Goal: Task Accomplishment & Management: Use online tool/utility

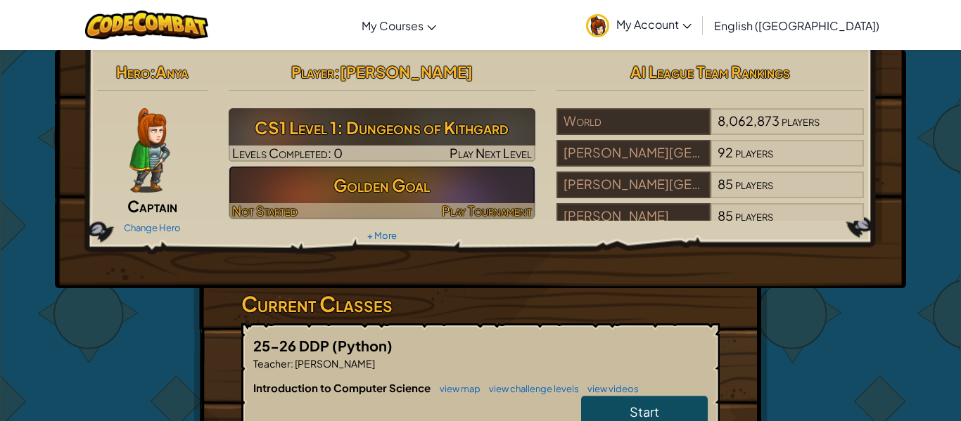
click at [497, 210] on span "Play Tournament" at bounding box center [487, 211] width 90 height 16
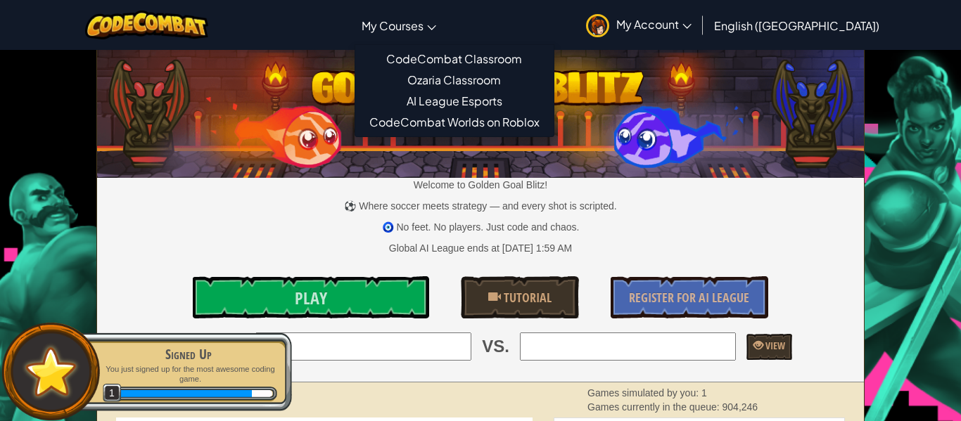
click at [443, 37] on link "My Courses" at bounding box center [399, 25] width 89 height 38
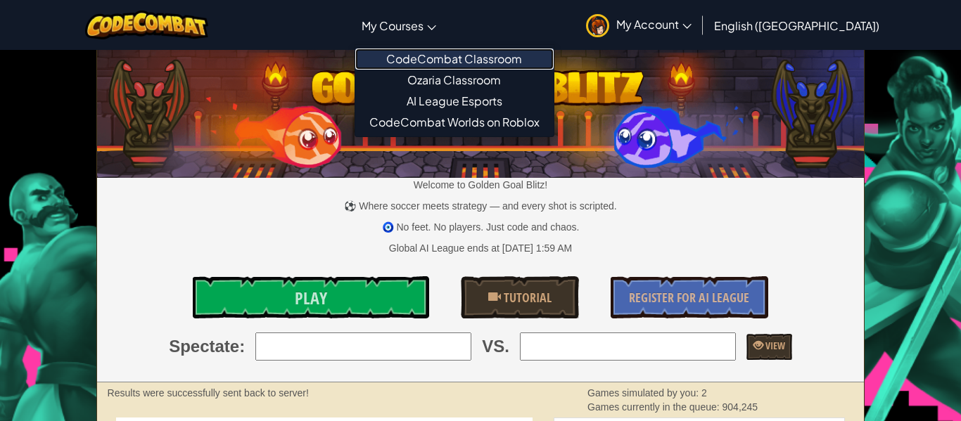
click at [464, 61] on link "CodeCombat Classroom" at bounding box center [454, 59] width 198 height 21
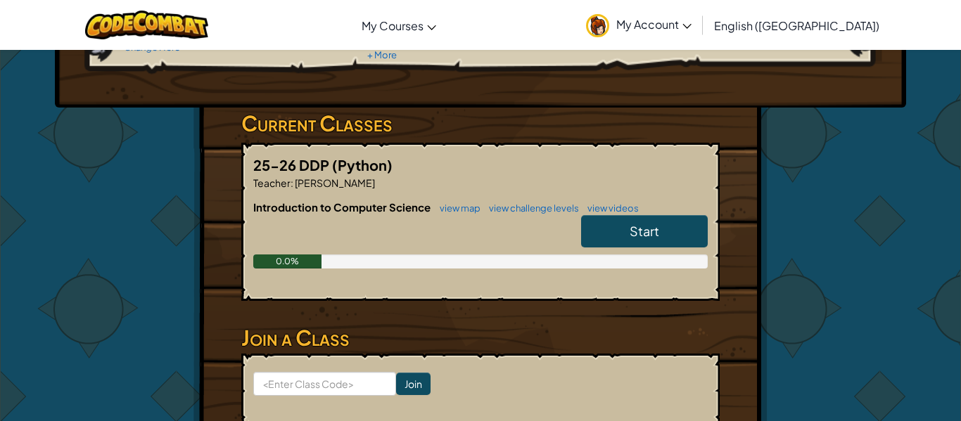
scroll to position [180, 0]
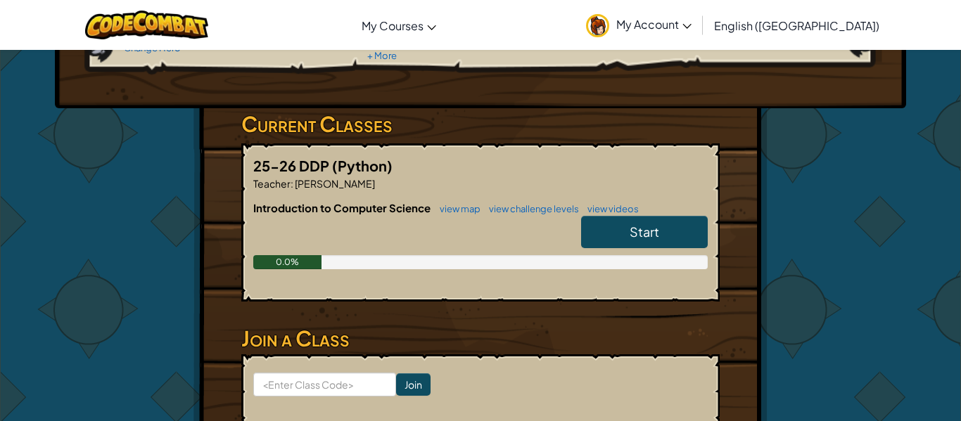
click at [609, 240] on link "Start" at bounding box center [644, 232] width 127 height 32
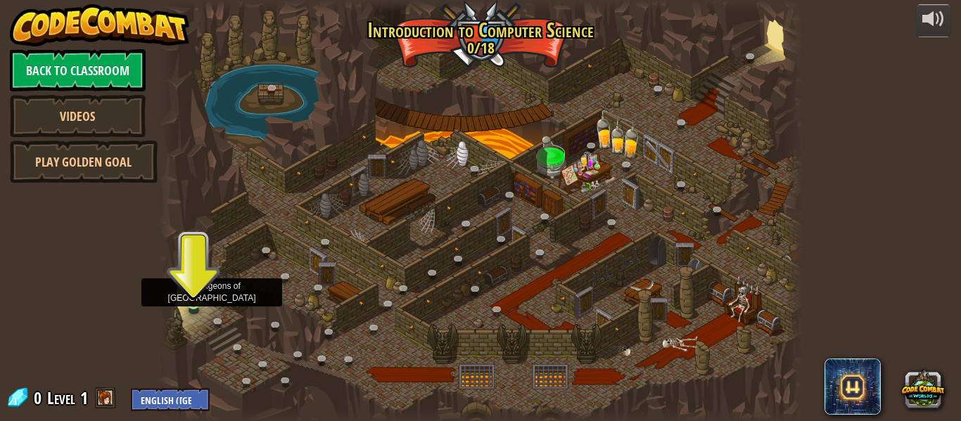
click at [190, 303] on img at bounding box center [193, 287] width 15 height 34
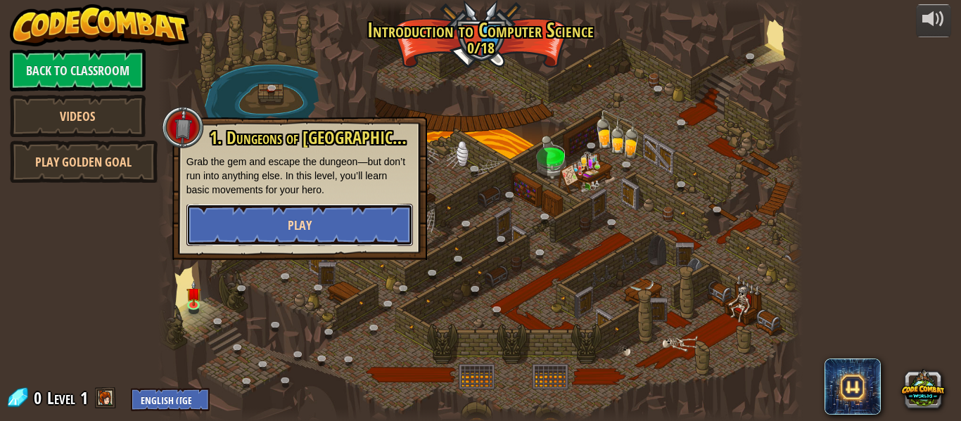
click at [277, 217] on button "Play" at bounding box center [299, 225] width 227 height 42
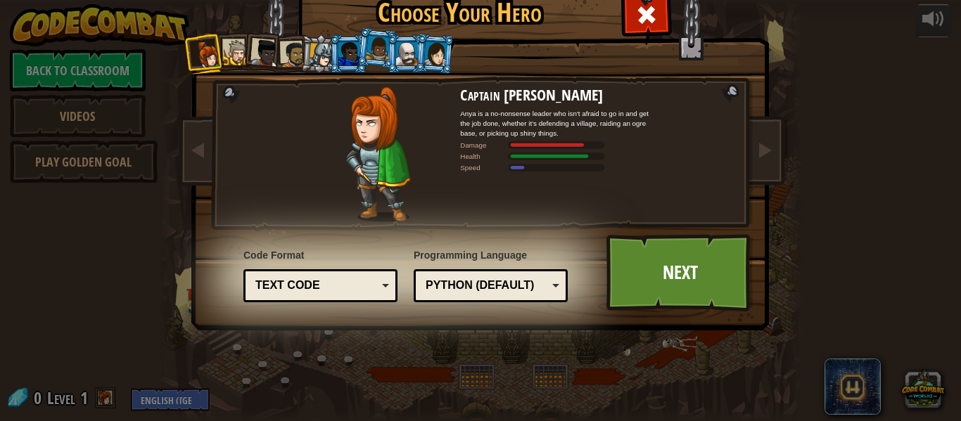
click at [376, 281] on div "Text code" at bounding box center [316, 286] width 122 height 16
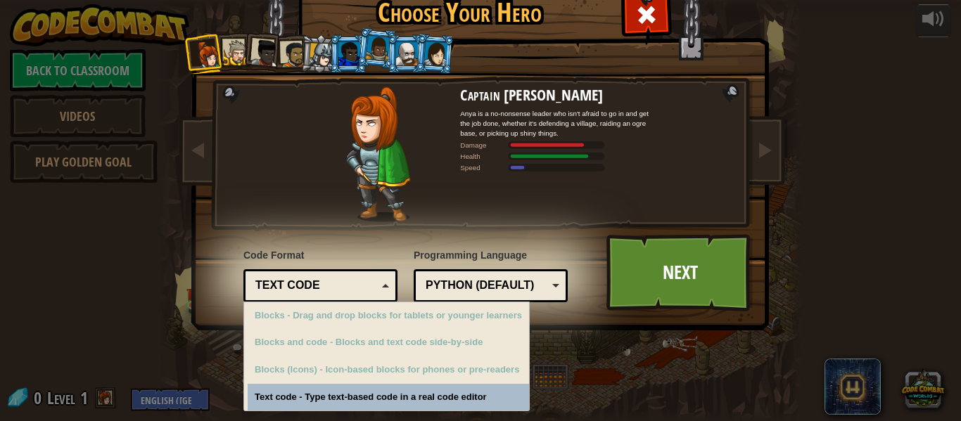
click at [376, 281] on div "Text code" at bounding box center [316, 286] width 122 height 16
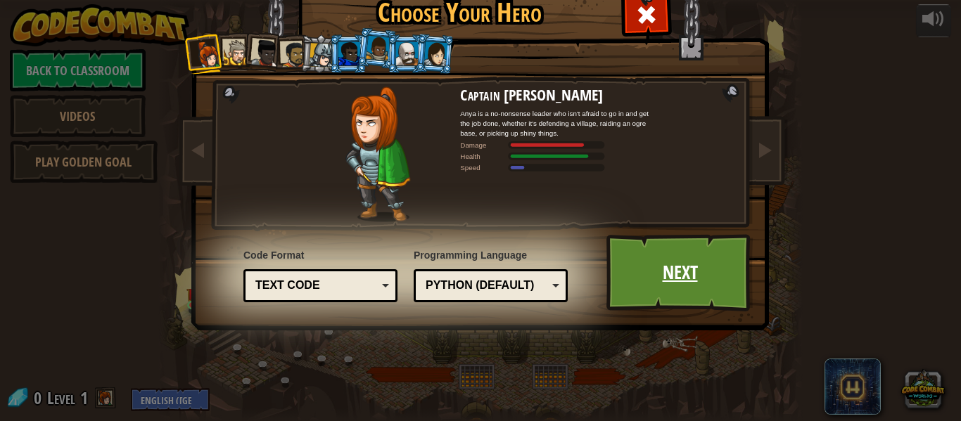
click at [673, 274] on link "Next" at bounding box center [680, 272] width 147 height 77
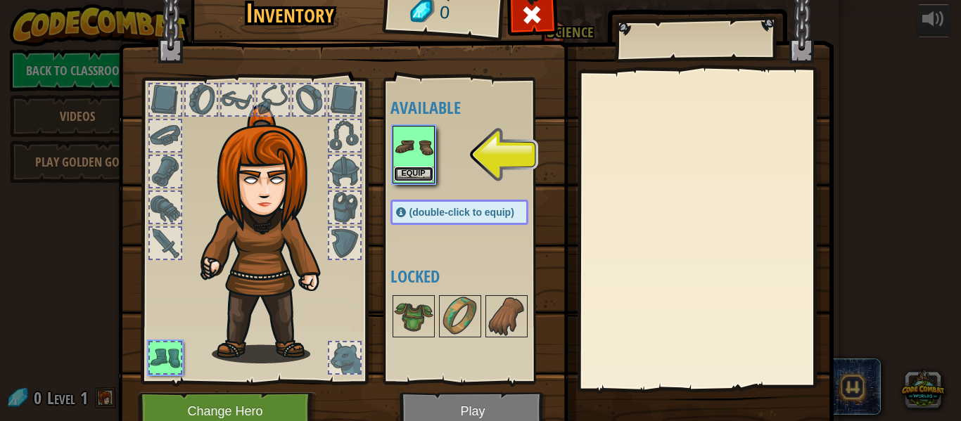
click at [403, 174] on button "Equip" at bounding box center [413, 174] width 39 height 15
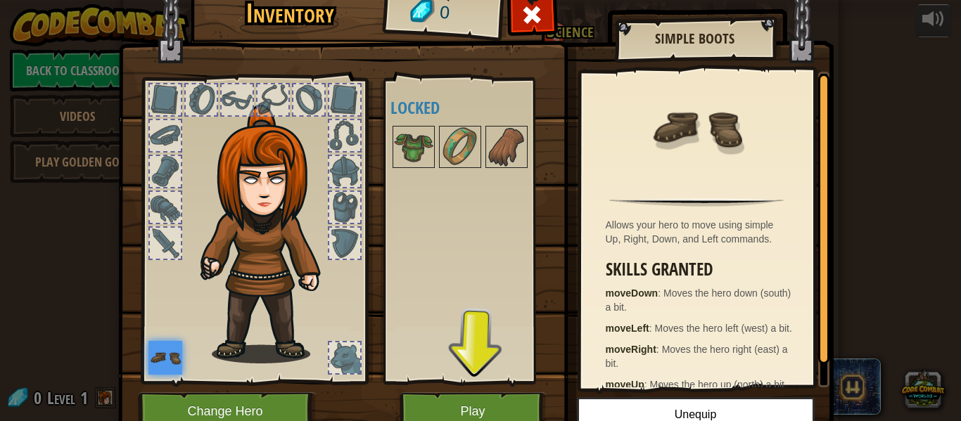
click at [439, 217] on div "Available Equip (double-click to equip) Locked" at bounding box center [474, 230] width 166 height 293
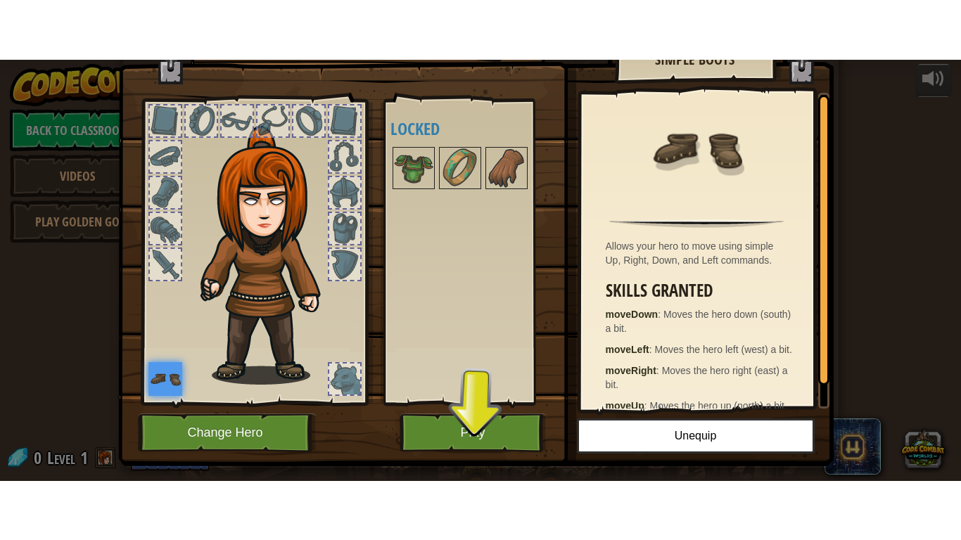
scroll to position [40, 0]
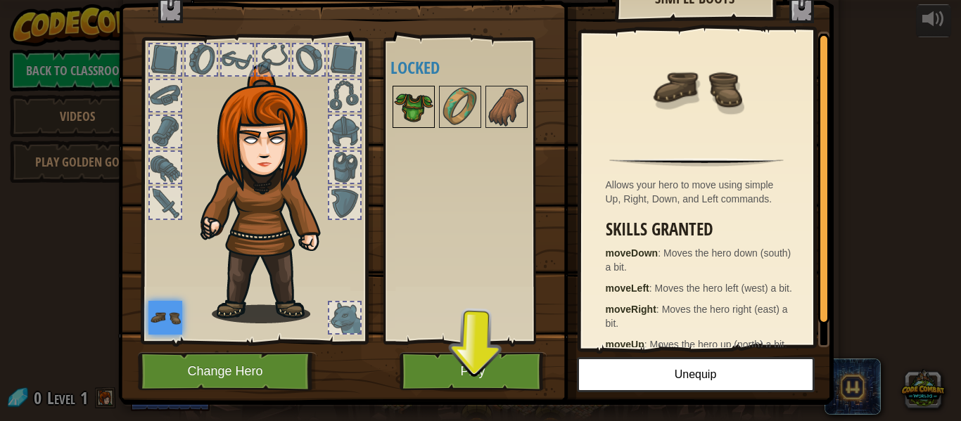
click at [418, 101] on img at bounding box center [413, 106] width 39 height 39
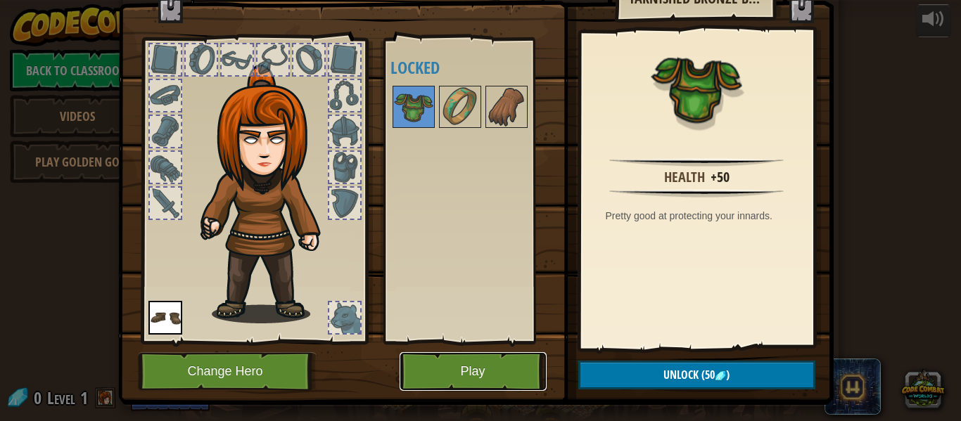
click at [446, 375] on button "Play" at bounding box center [473, 372] width 147 height 39
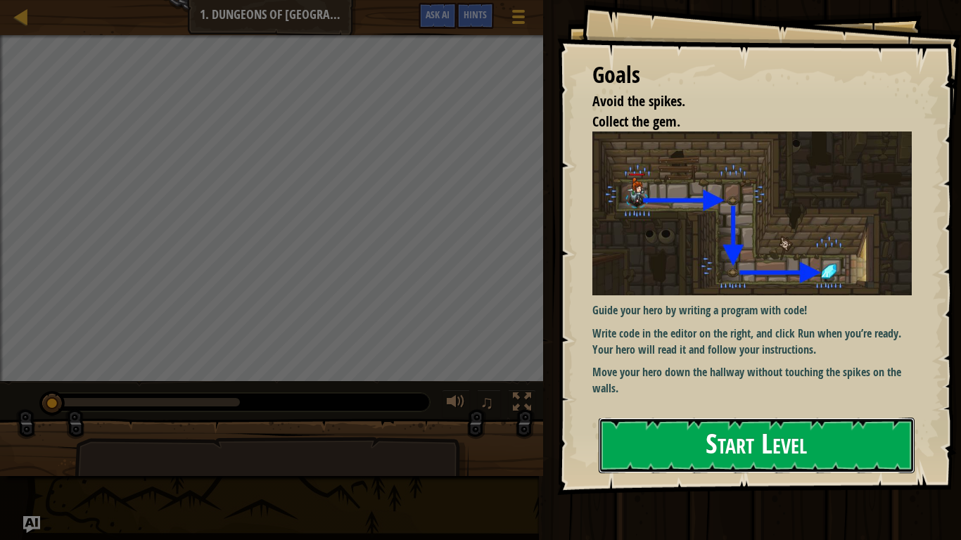
click at [696, 421] on button "Start Level" at bounding box center [757, 446] width 316 height 56
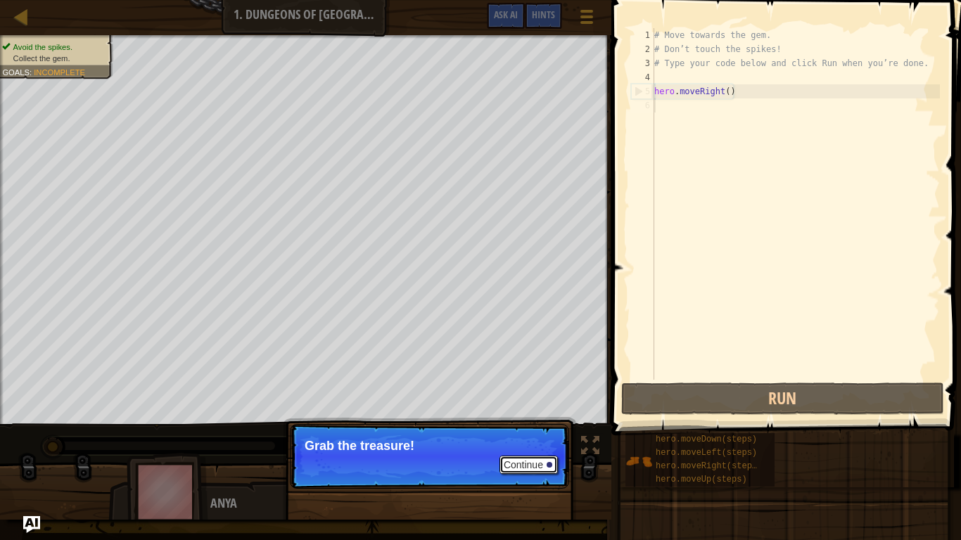
click at [523, 421] on button "Continue" at bounding box center [529, 465] width 58 height 18
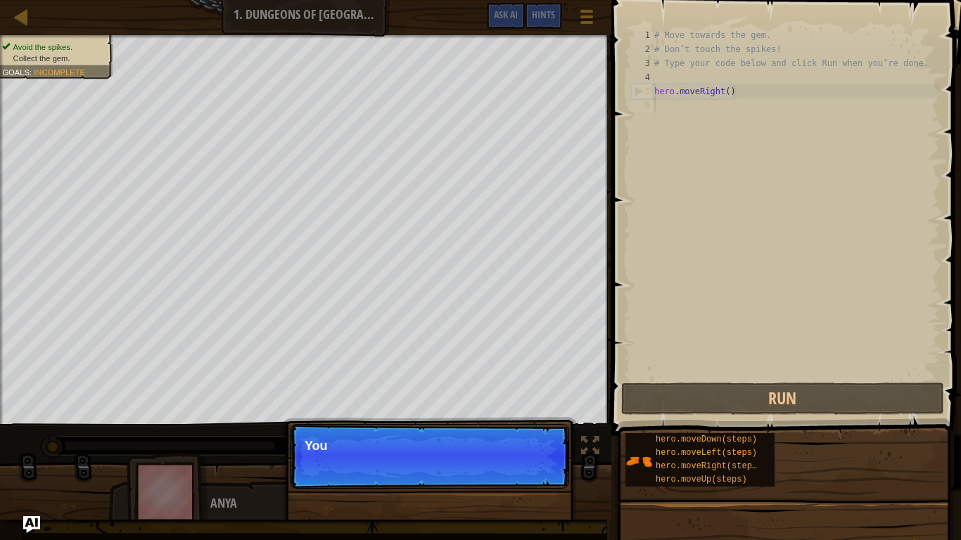
scroll to position [6, 0]
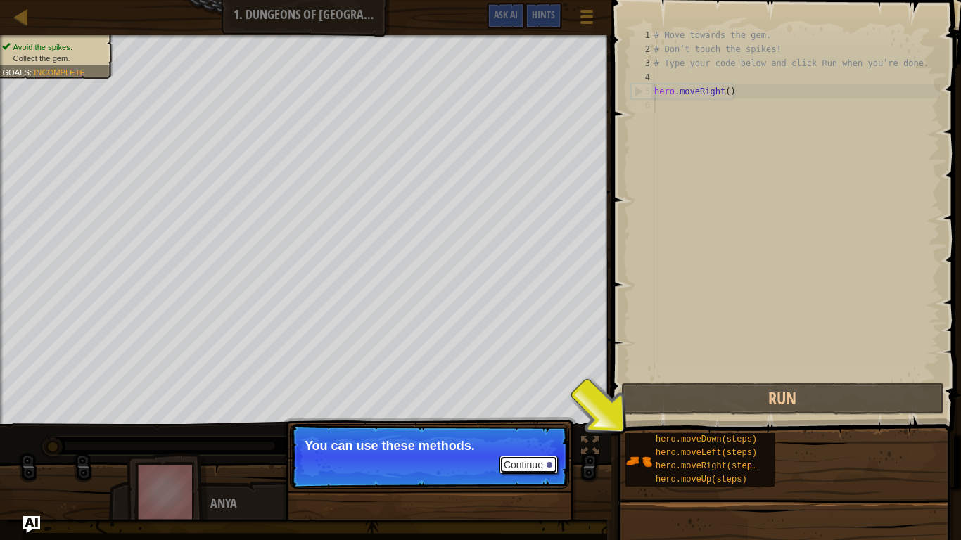
click at [520, 421] on button "Continue" at bounding box center [529, 465] width 58 height 18
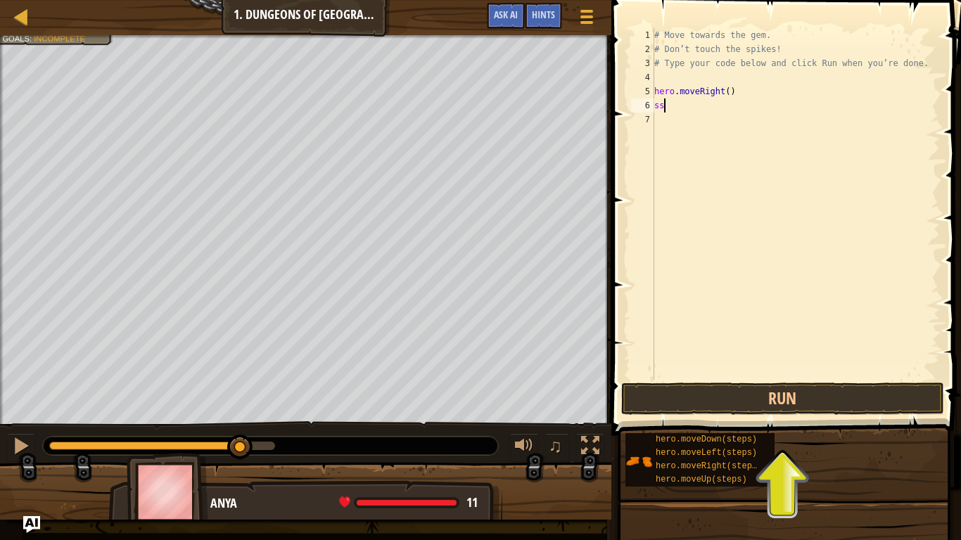
type textarea "s"
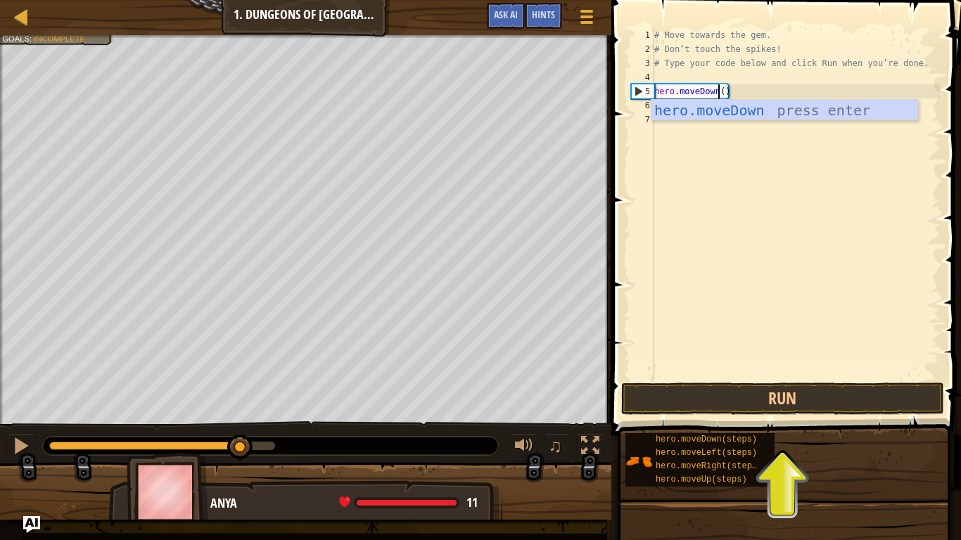
scroll to position [6, 9]
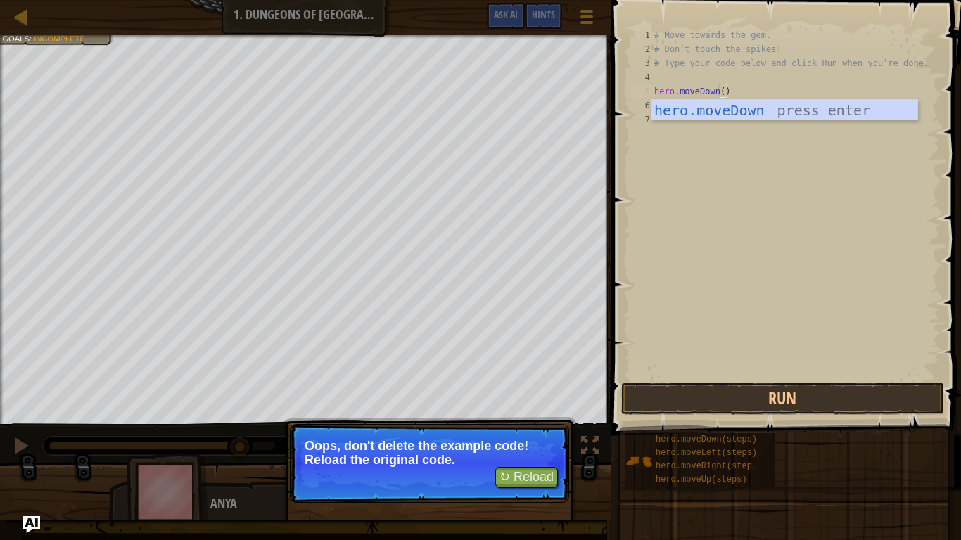
type textarea "hero.moveDown()"
click at [450, 421] on p "Oops, don't delete the example code! Reload the original code." at bounding box center [430, 453] width 250 height 28
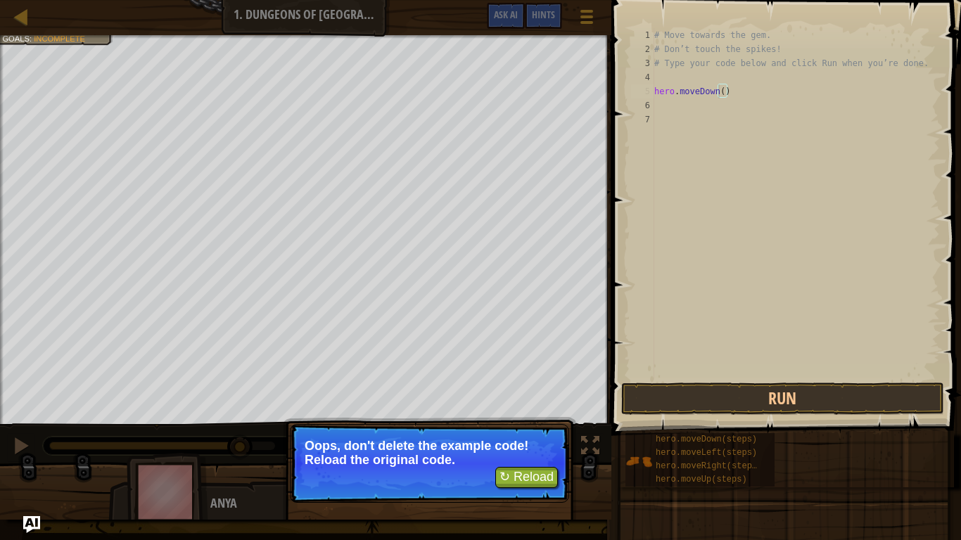
click at [709, 110] on div "# Move towards the gem. # Don’t touch the spikes! # Type your code below and cl…" at bounding box center [796, 218] width 288 height 380
click at [723, 92] on div "# Move towards the gem. # Don’t touch the spikes! # Type your code below and cl…" at bounding box center [796, 218] width 288 height 380
type textarea "hero.moveDown()"
click at [714, 90] on div "# Move towards the gem. # Don’t touch the spikes! # Type your code below and cl…" at bounding box center [796, 218] width 288 height 380
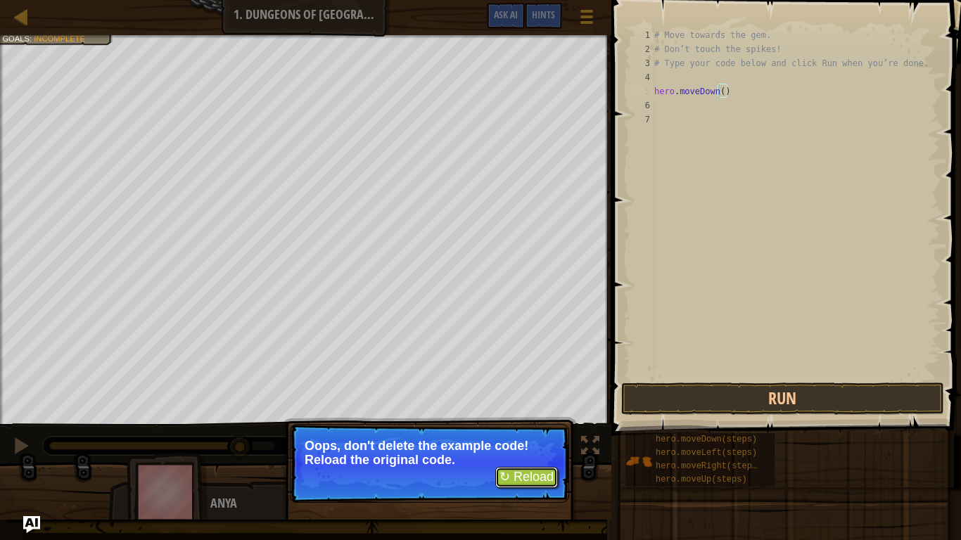
click at [532, 421] on button "↻ Reload" at bounding box center [526, 477] width 63 height 21
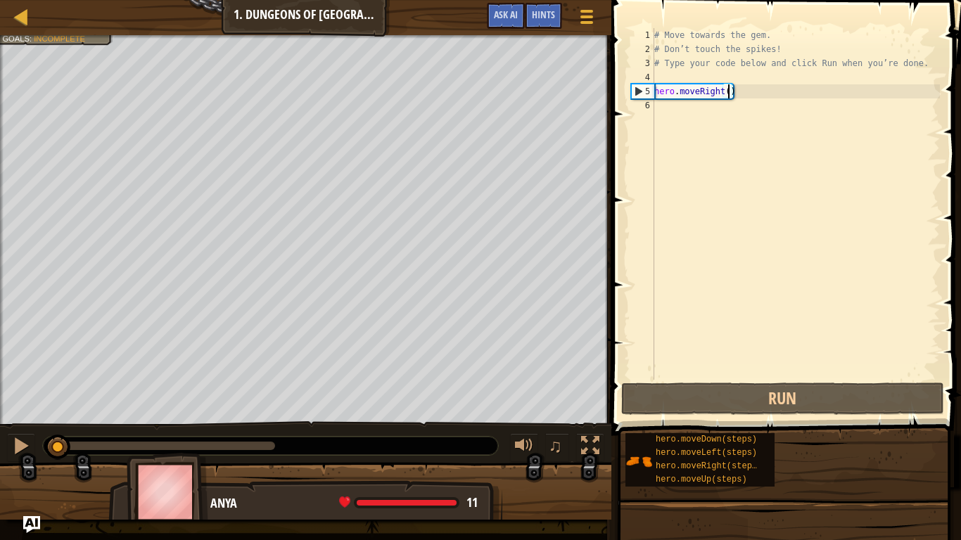
click at [728, 93] on div "# Move towards the gem. # Don’t touch the spikes! # Type your code below and cl…" at bounding box center [796, 218] width 288 height 380
type textarea "hero.moveRight()"
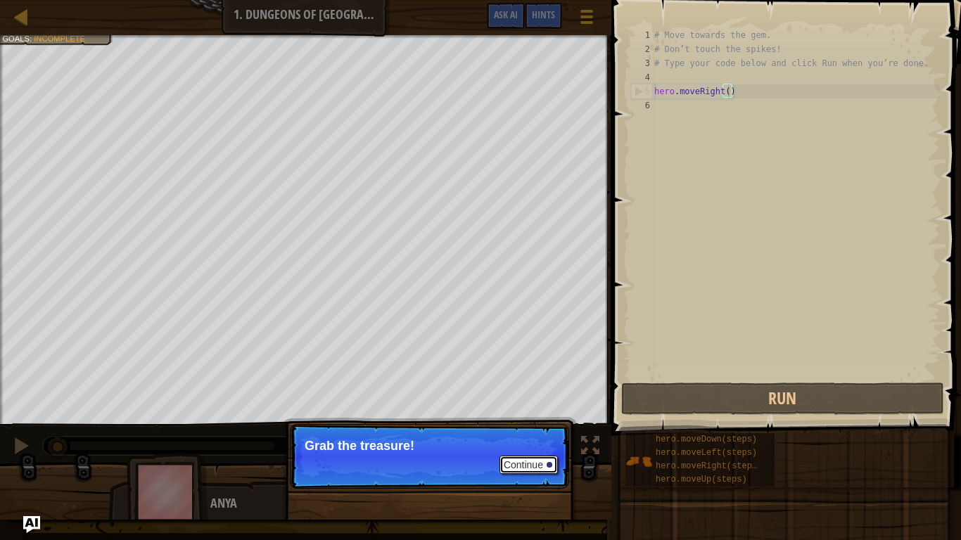
click at [505, 421] on button "Continue" at bounding box center [529, 465] width 58 height 18
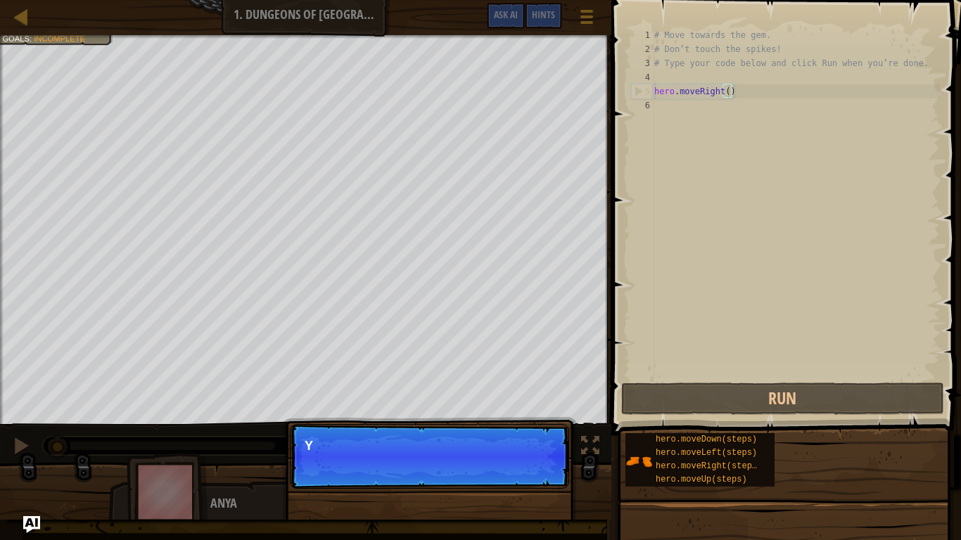
scroll to position [6, 11]
click at [505, 421] on p "Continue You can use these met" at bounding box center [429, 456] width 279 height 65
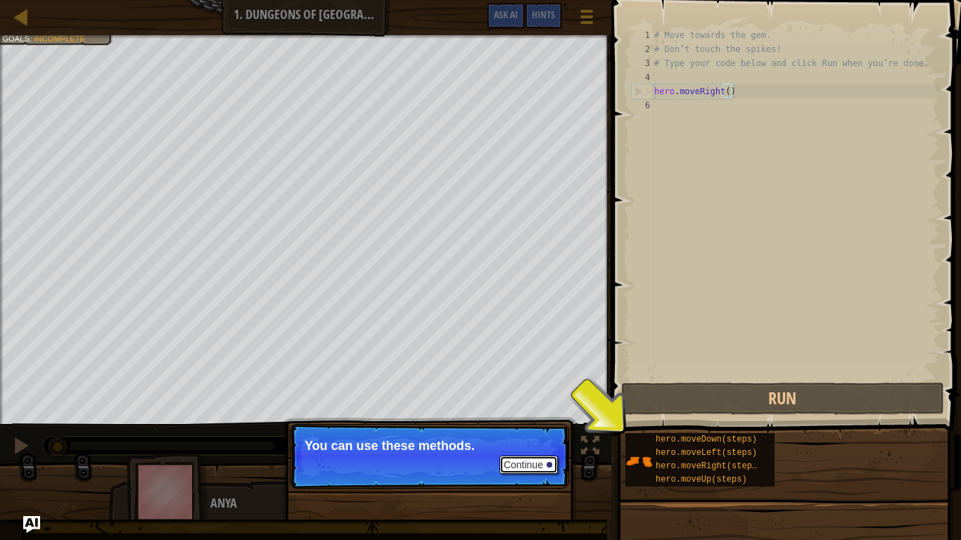
click at [529, 421] on button "Continue" at bounding box center [529, 465] width 58 height 18
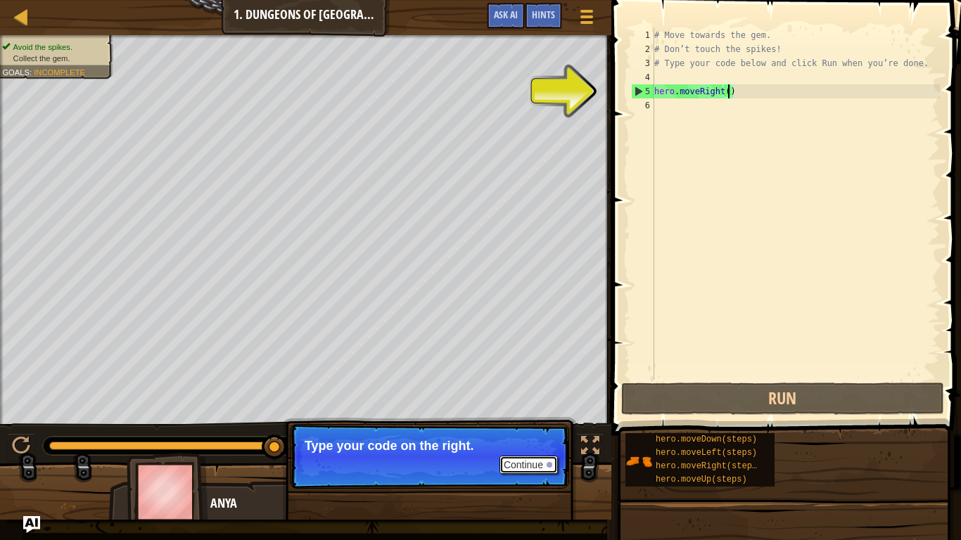
click at [526, 421] on button "Continue" at bounding box center [529, 465] width 58 height 18
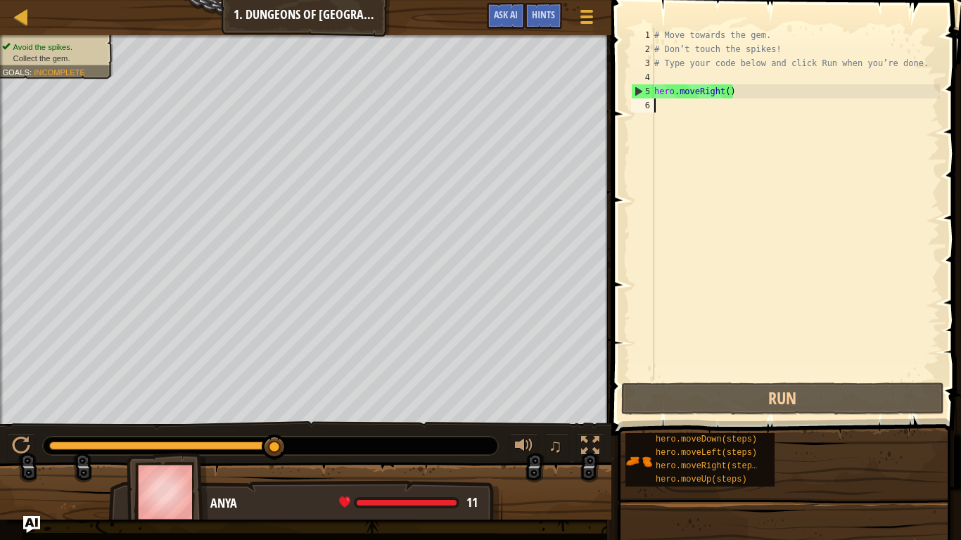
click at [701, 107] on div "# Move towards the gem. # Don’t touch the spikes! # Type your code below and cl…" at bounding box center [796, 218] width 288 height 380
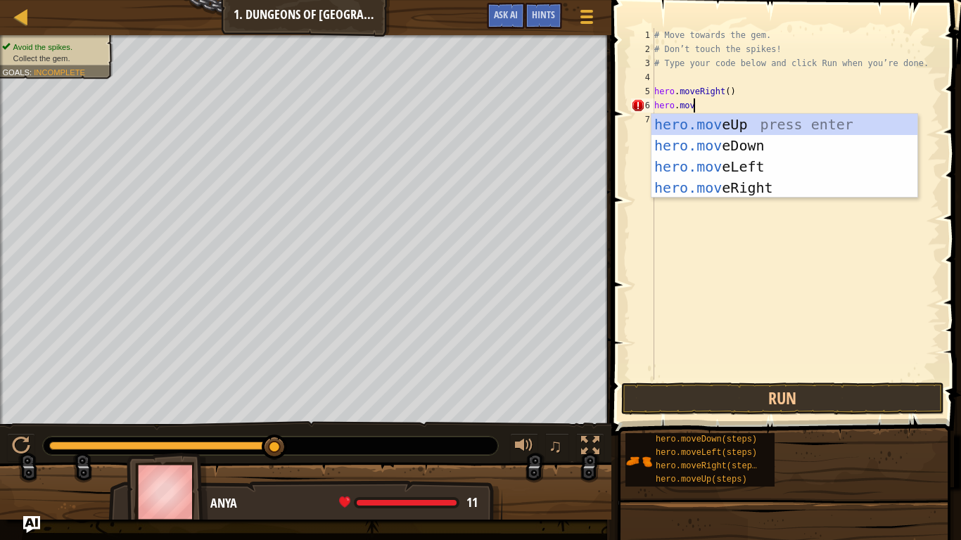
type textarea "hero.move"
click at [769, 146] on div "hero.move Up press enter hero.move Down press enter hero.move Left press enter …" at bounding box center [785, 177] width 266 height 127
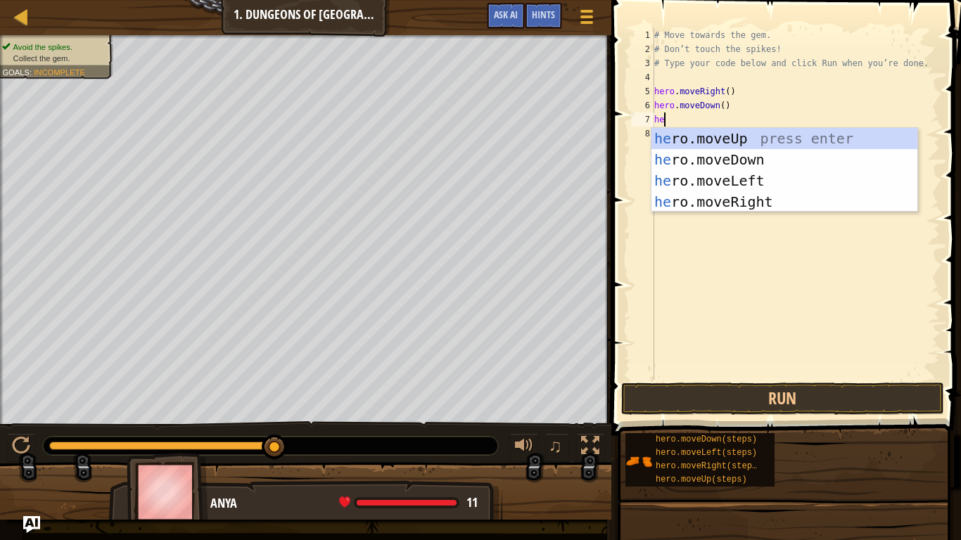
type textarea "hero"
click at [763, 198] on div "hero .moveUp press enter hero .moveDown press enter hero .moveLeft press enter …" at bounding box center [785, 191] width 266 height 127
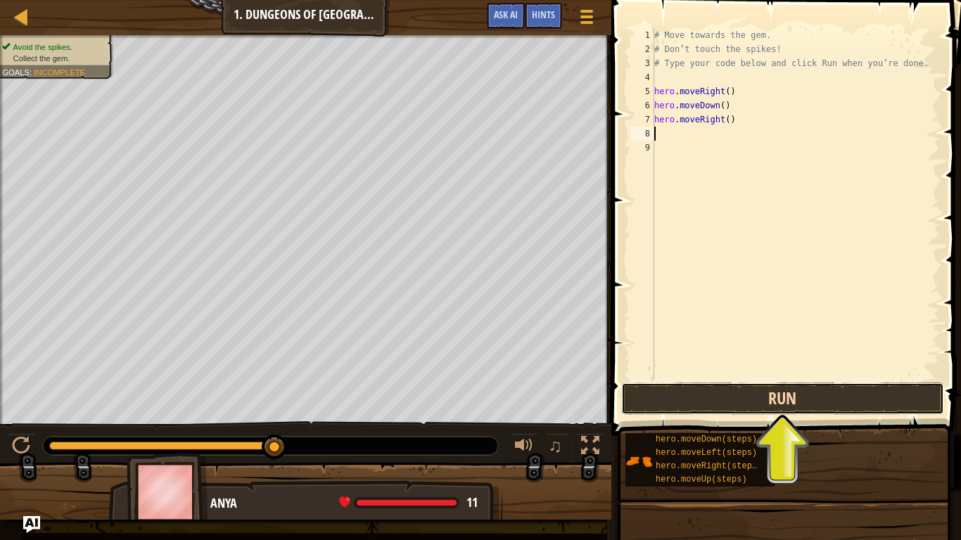
click at [742, 402] on button "Run" at bounding box center [782, 399] width 323 height 32
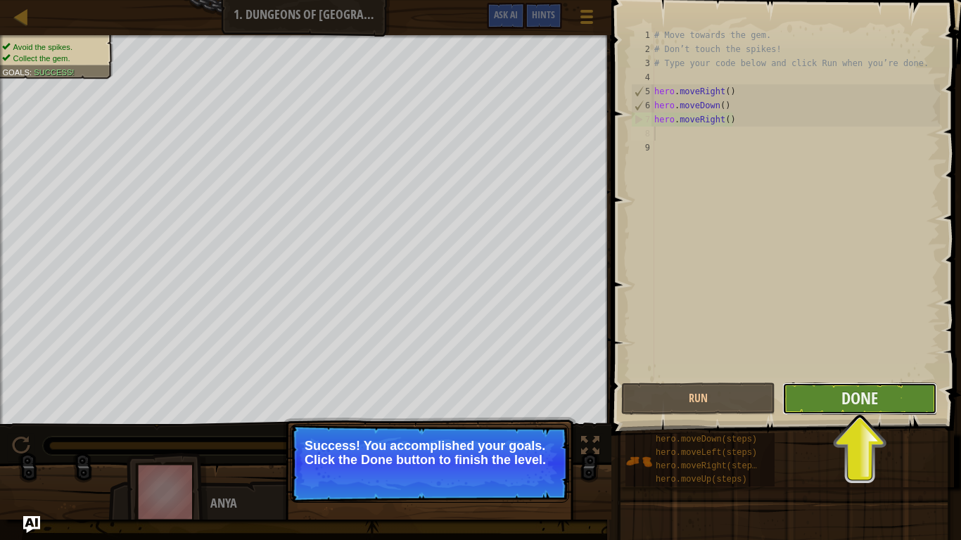
click at [849, 410] on button "Done" at bounding box center [859, 399] width 154 height 32
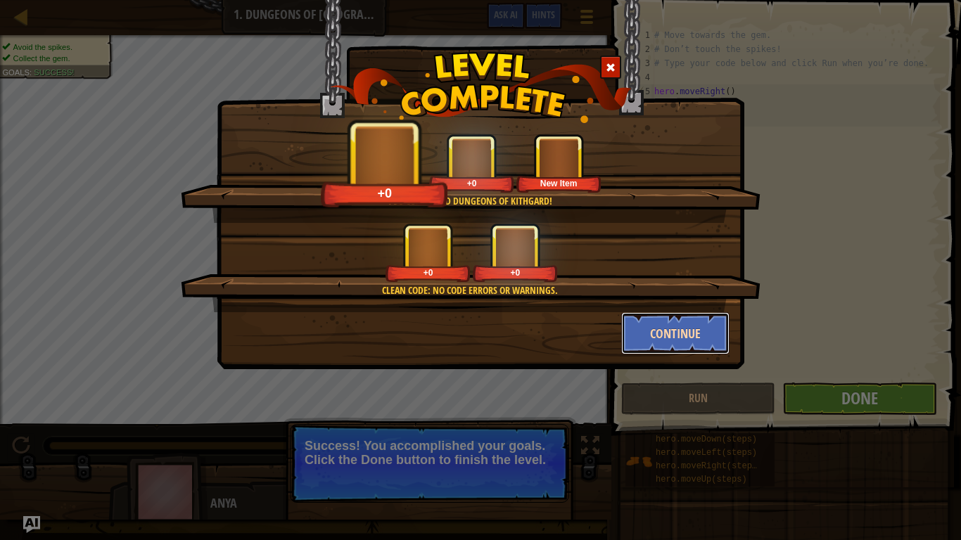
click at [642, 324] on button "Continue" at bounding box center [675, 333] width 109 height 42
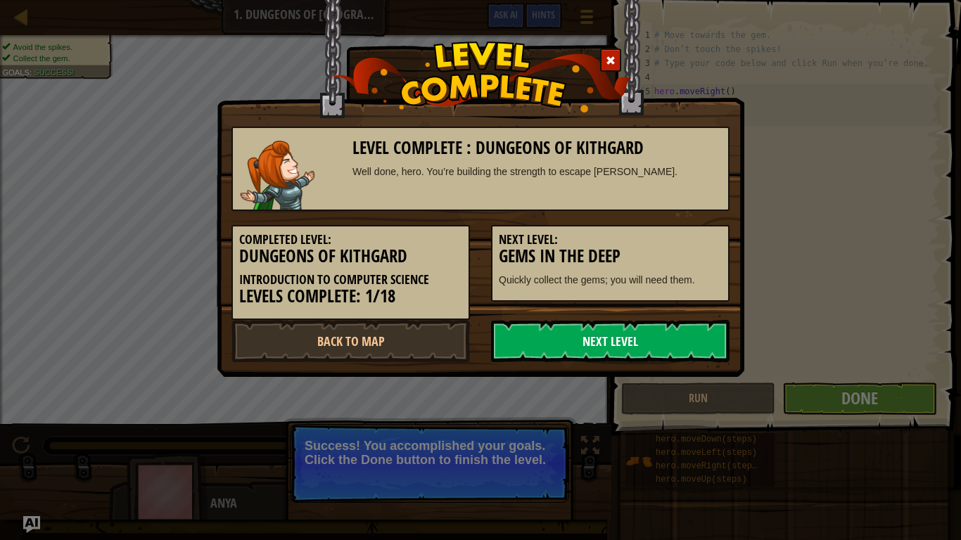
click at [642, 331] on link "Next Level" at bounding box center [610, 341] width 239 height 42
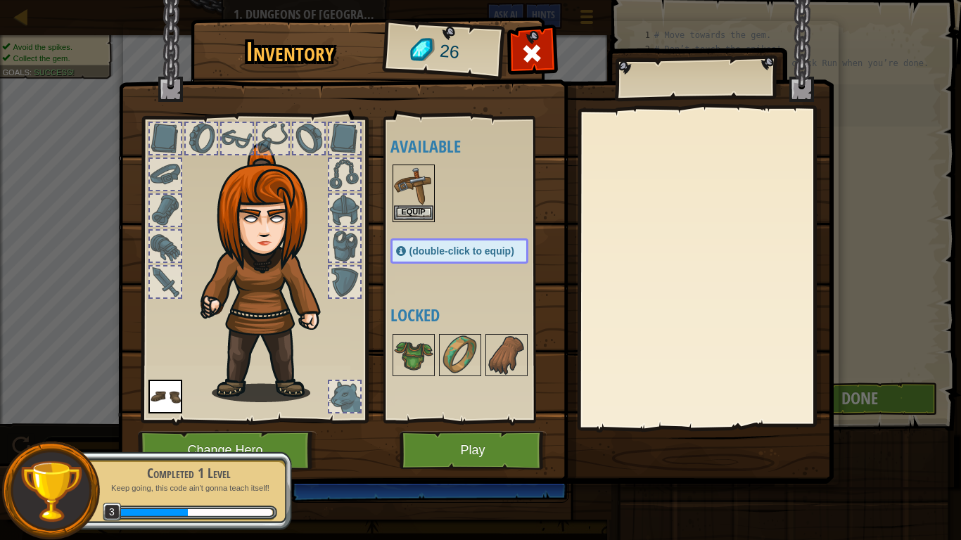
click at [421, 191] on img at bounding box center [413, 185] width 39 height 39
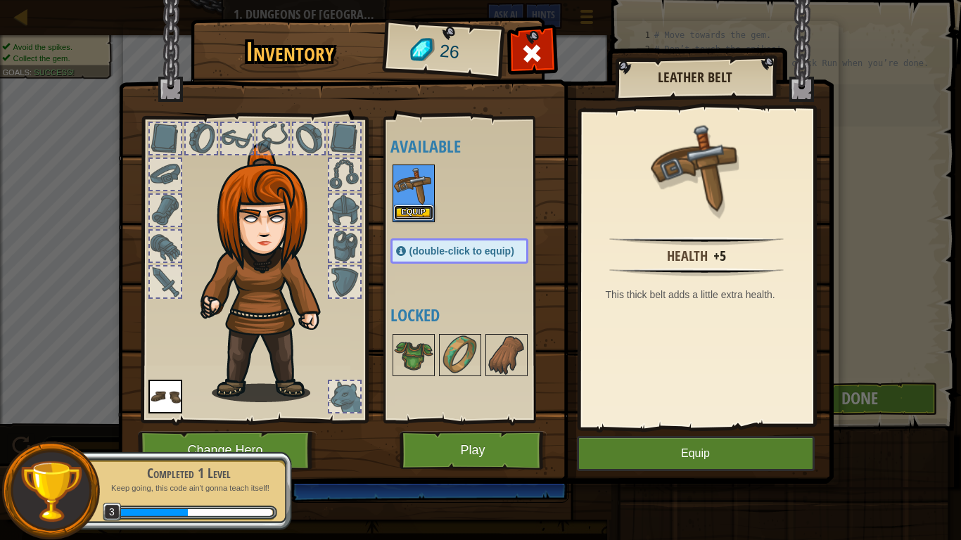
click at [424, 208] on button "Equip" at bounding box center [413, 212] width 39 height 15
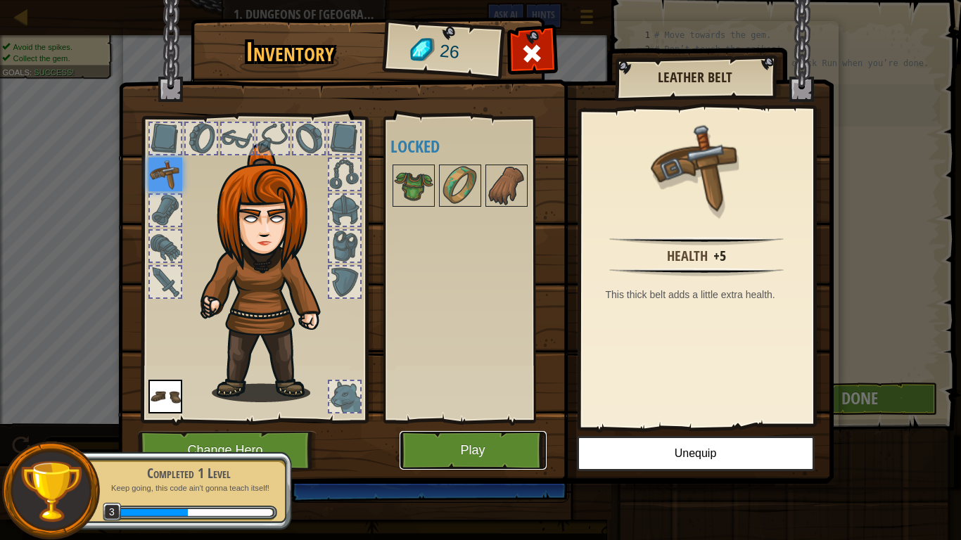
click at [463, 421] on button "Play" at bounding box center [473, 450] width 147 height 39
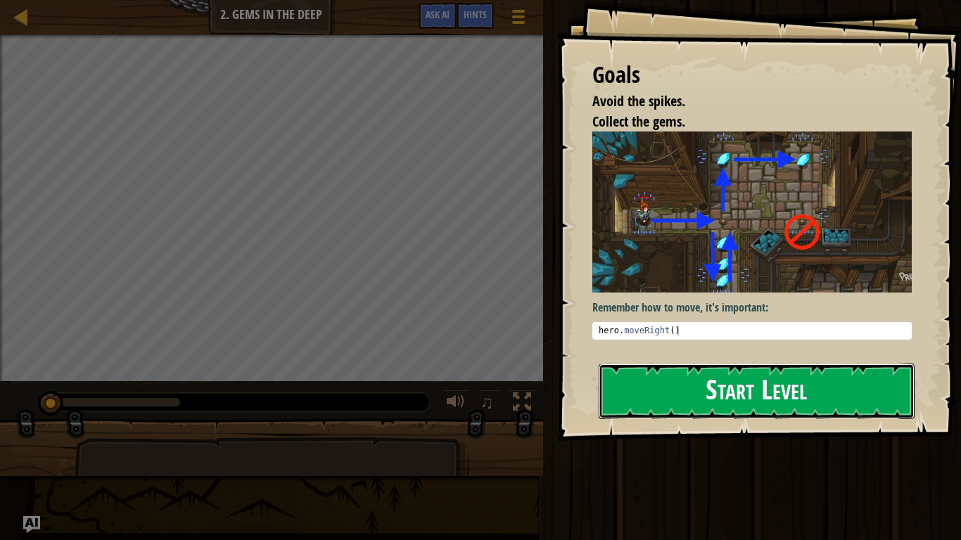
click at [650, 381] on button "Start Level" at bounding box center [757, 392] width 316 height 56
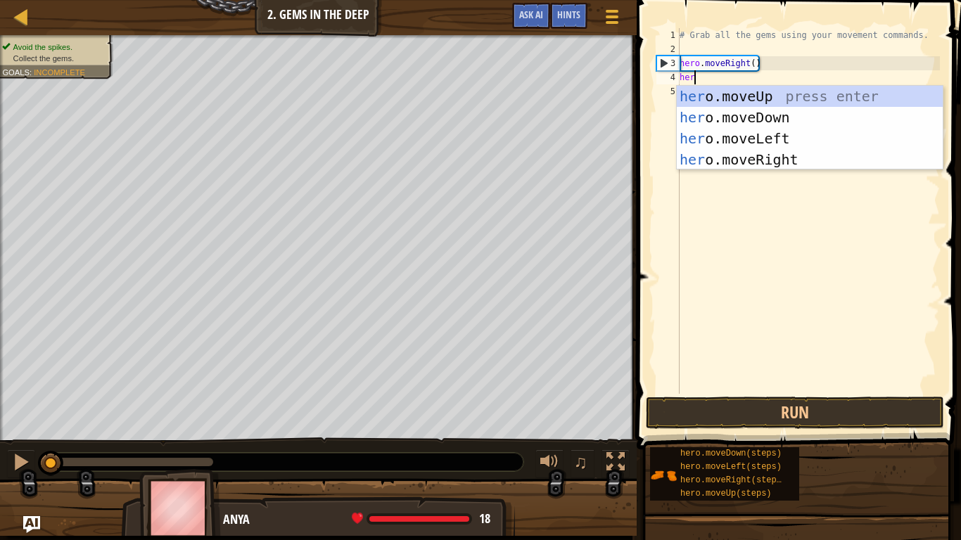
scroll to position [6, 2]
type textarea "hero."
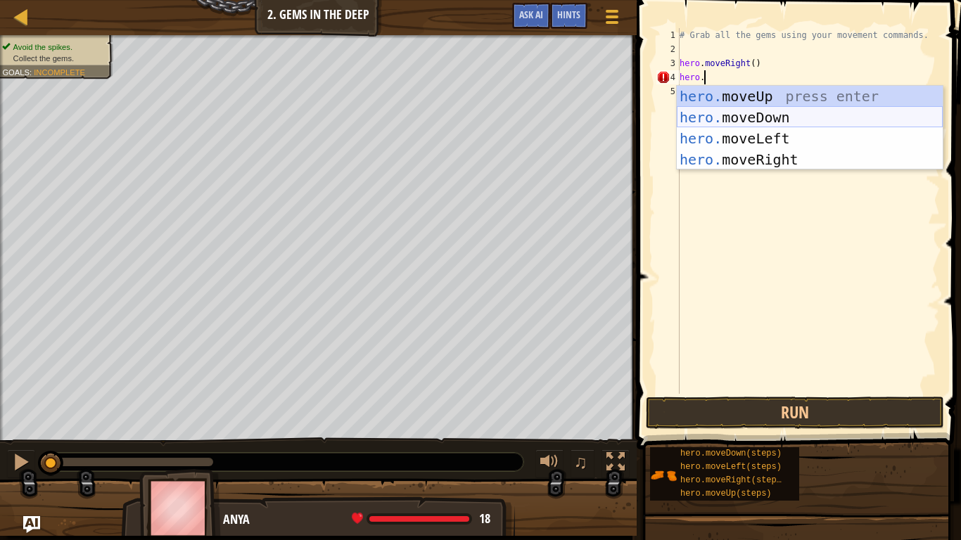
click at [810, 122] on div "hero. moveUp press enter hero. moveDown press enter hero. moveLeft press enter …" at bounding box center [810, 149] width 266 height 127
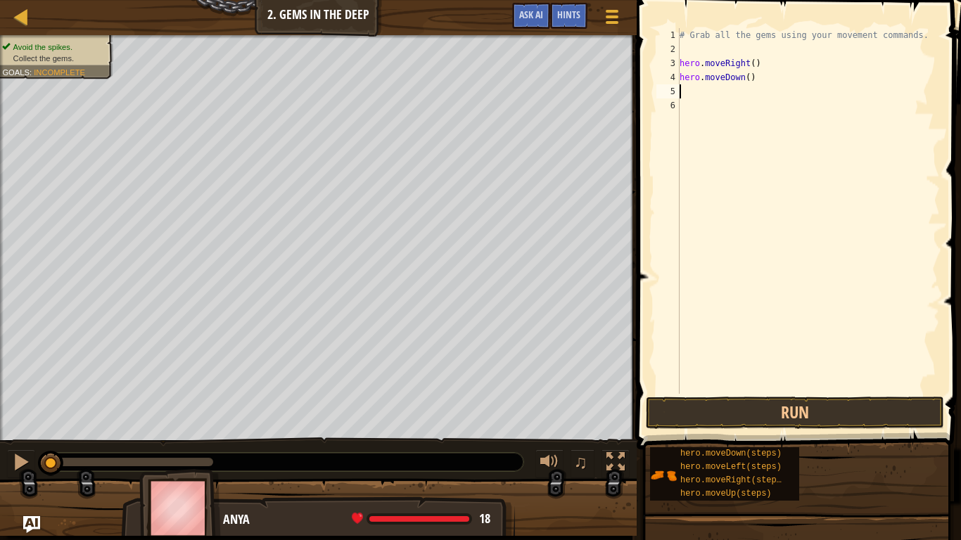
scroll to position [6, 0]
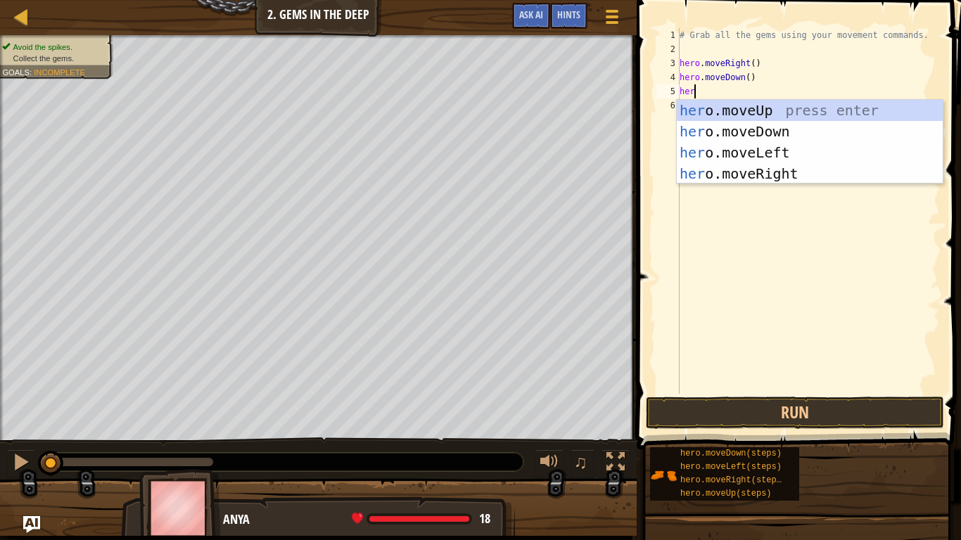
type textarea "hero"
click at [769, 111] on div "hero .moveUp press enter hero .moveDown press enter hero .moveLeft press enter …" at bounding box center [810, 163] width 266 height 127
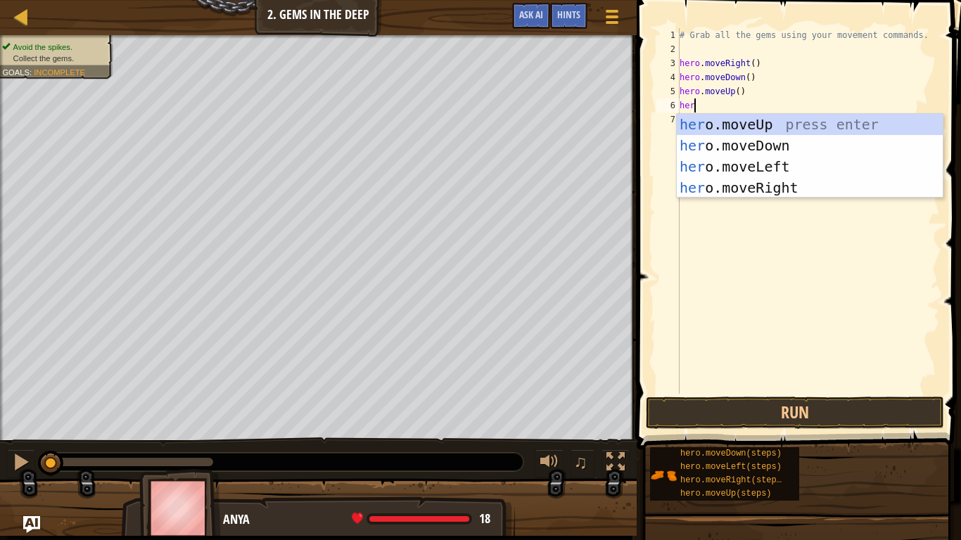
type textarea "hero"
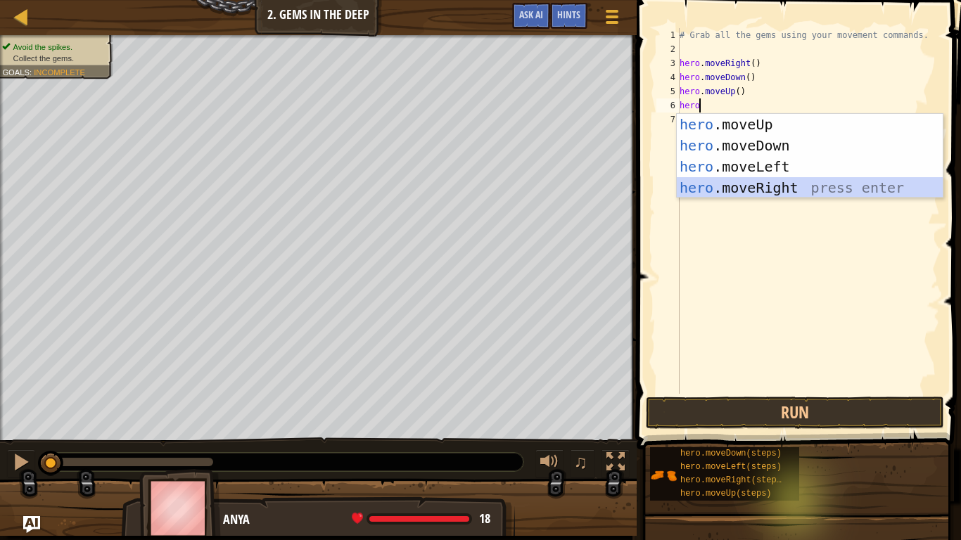
click at [771, 185] on div "hero .moveUp press enter hero .moveDown press enter hero .moveLeft press enter …" at bounding box center [810, 177] width 266 height 127
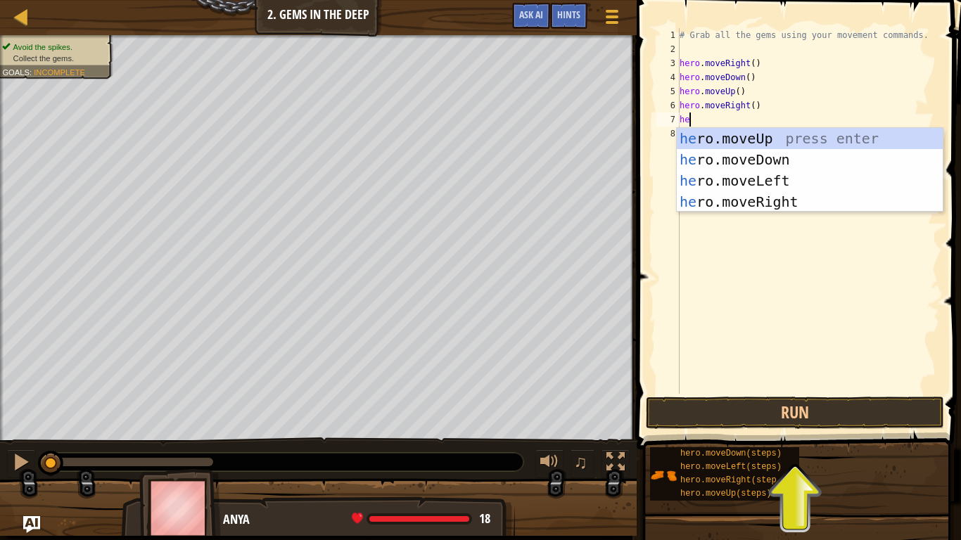
type textarea "hero"
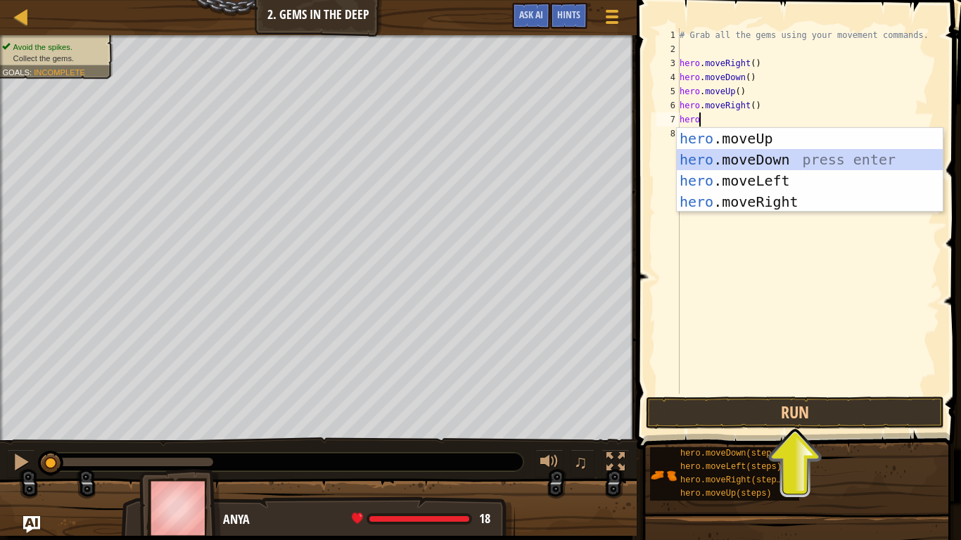
click at [752, 158] on div "hero .moveUp press enter hero .moveDown press enter hero .moveLeft press enter …" at bounding box center [810, 191] width 266 height 127
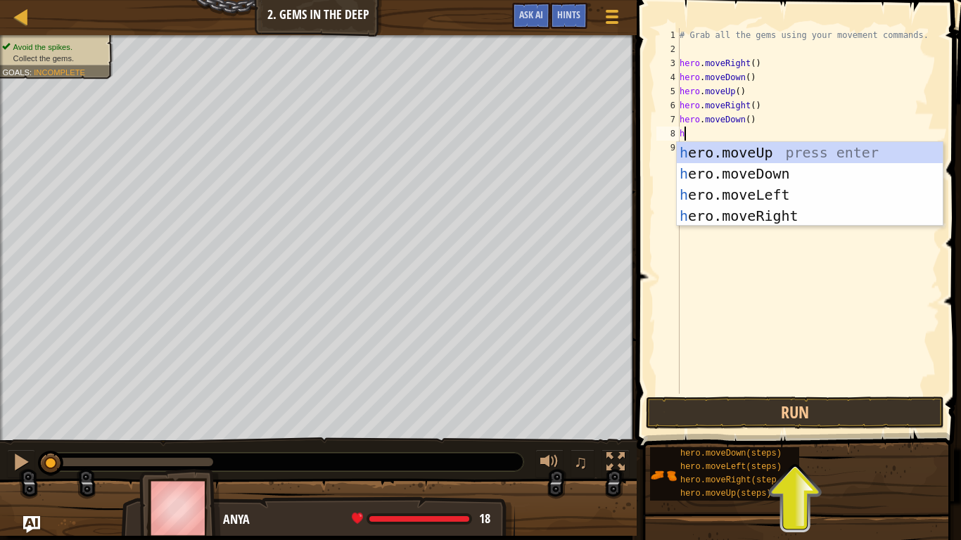
type textarea "hero"
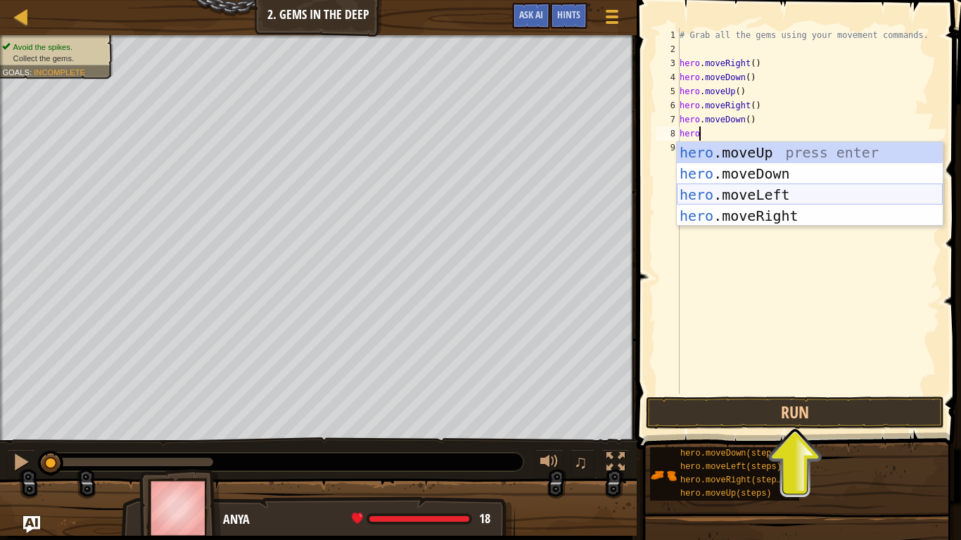
click at [766, 193] on div "hero .moveUp press enter hero .moveDown press enter hero .moveLeft press enter …" at bounding box center [810, 205] width 266 height 127
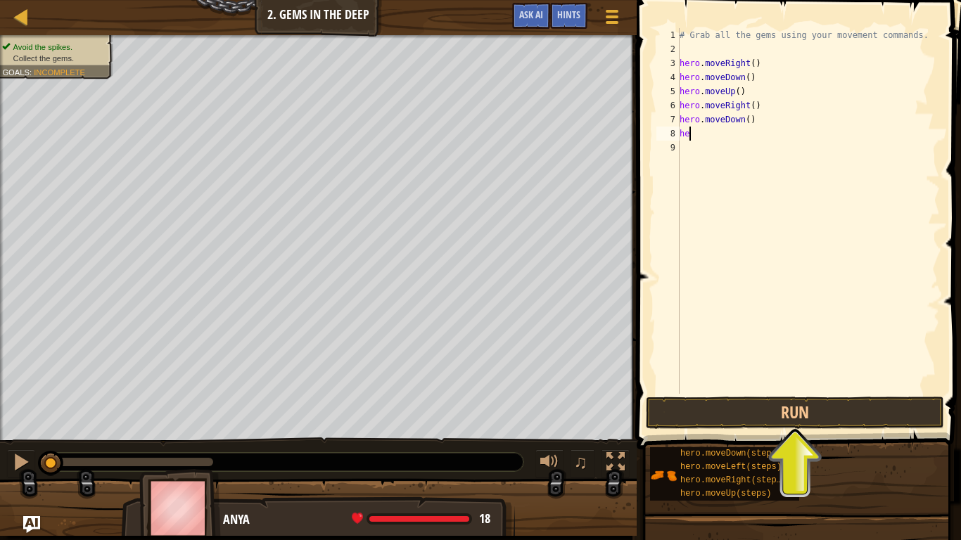
type textarea "h"
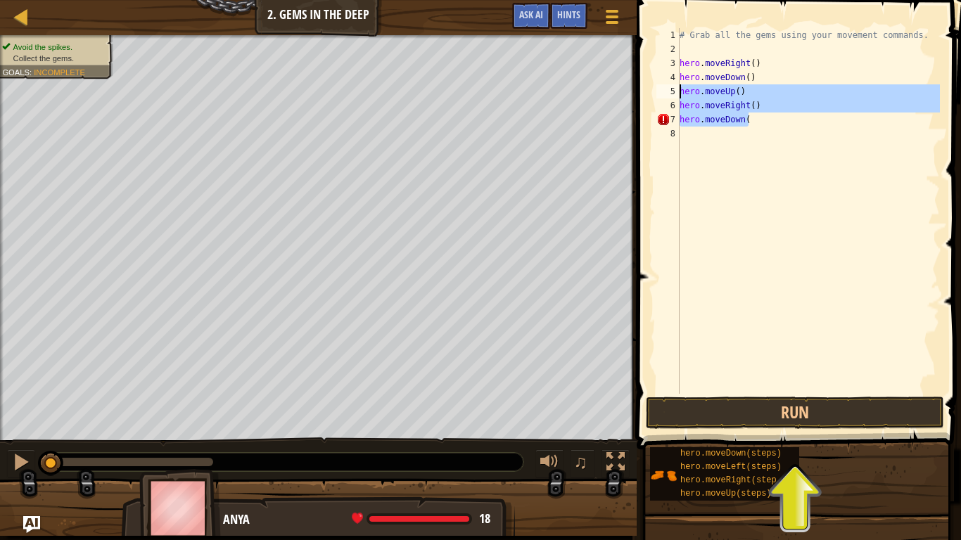
drag, startPoint x: 756, startPoint y: 125, endPoint x: 676, endPoint y: 96, distance: 85.5
click at [676, 96] on div "hero.moveDown( 1 2 3 4 5 6 7 8 # Grab all the gems using your movement commands…" at bounding box center [797, 211] width 286 height 366
type textarea "hero.moveUp() hero.moveRight()"
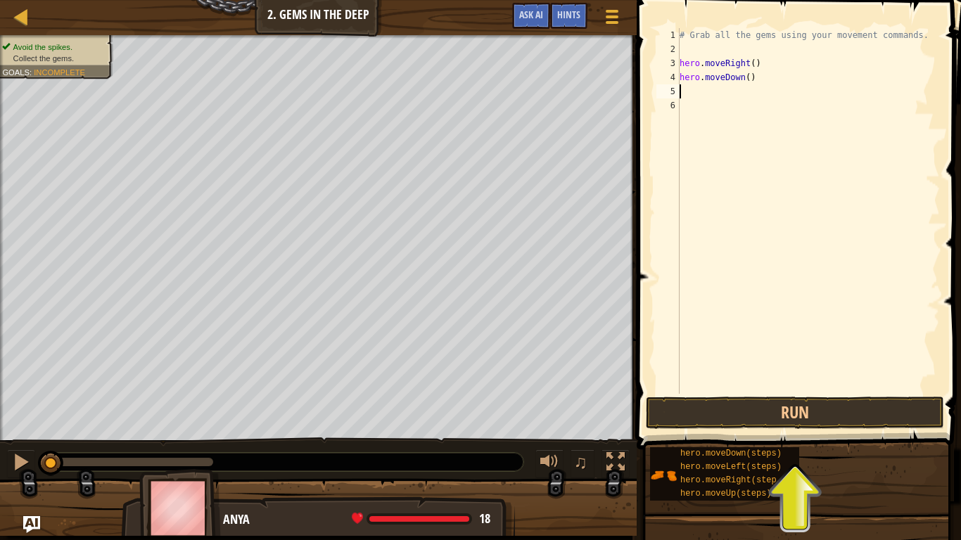
type textarea "m"
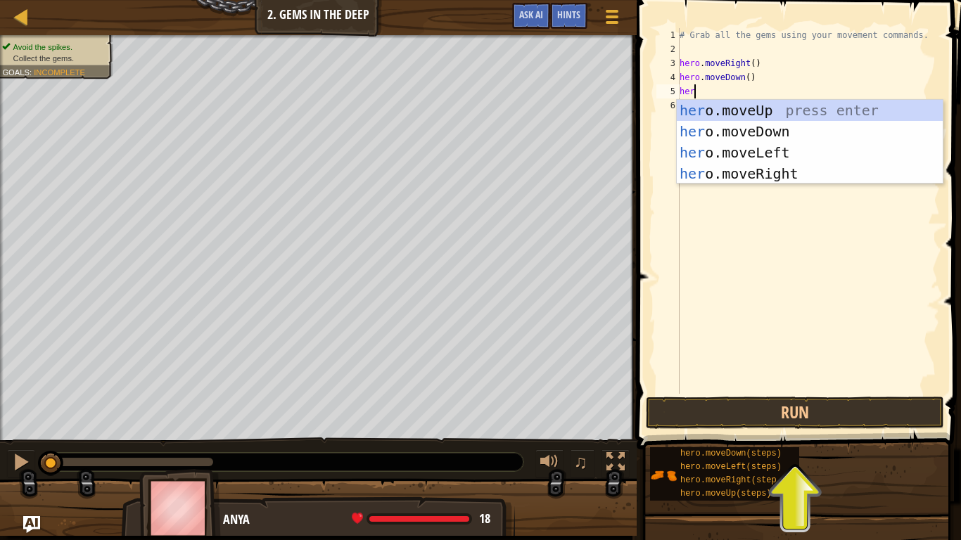
type textarea "hero"
click at [778, 108] on div "hero .moveUp press enter hero .moveDown press enter hero .moveLeft press enter …" at bounding box center [810, 163] width 266 height 127
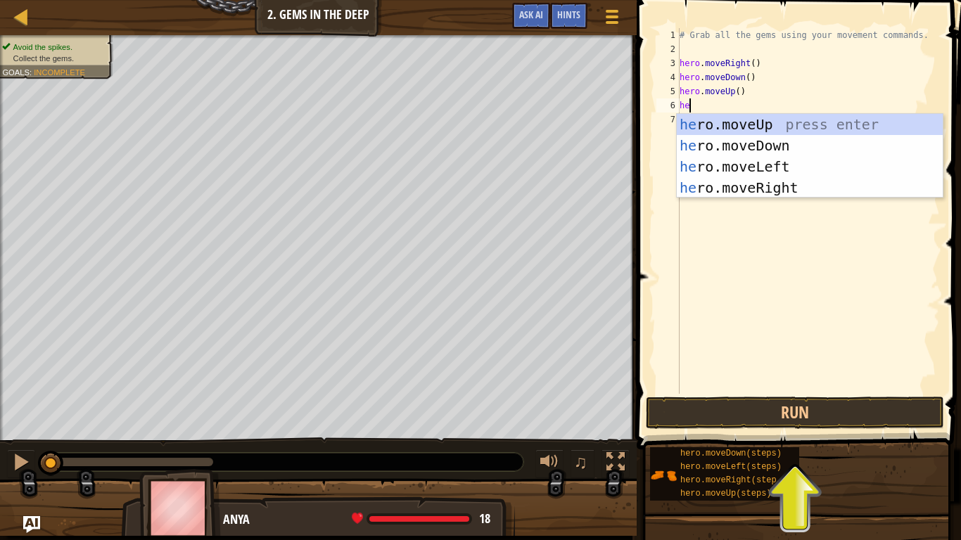
type textarea "hero"
click at [757, 187] on div "hero .moveUp press enter hero .moveDown press enter hero .moveLeft press enter …" at bounding box center [810, 177] width 266 height 127
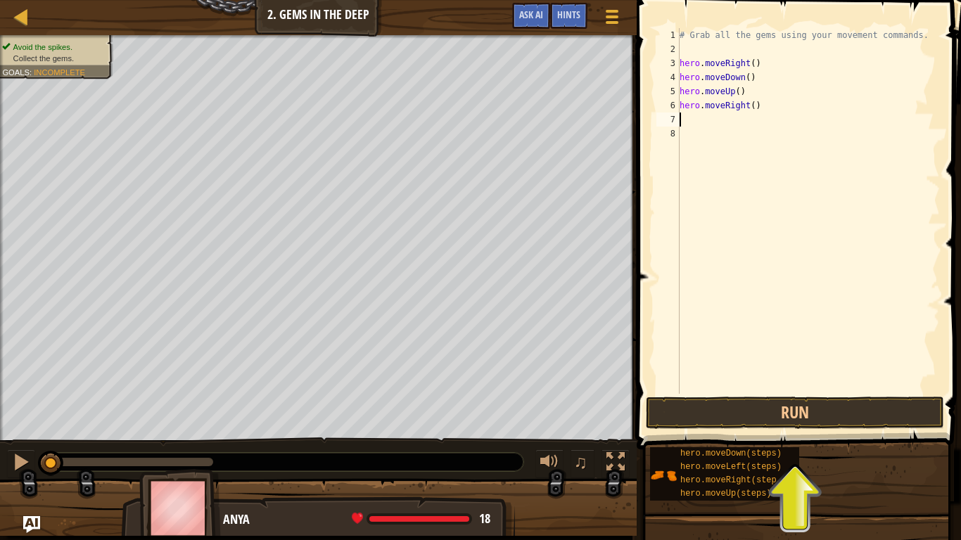
scroll to position [6, 0]
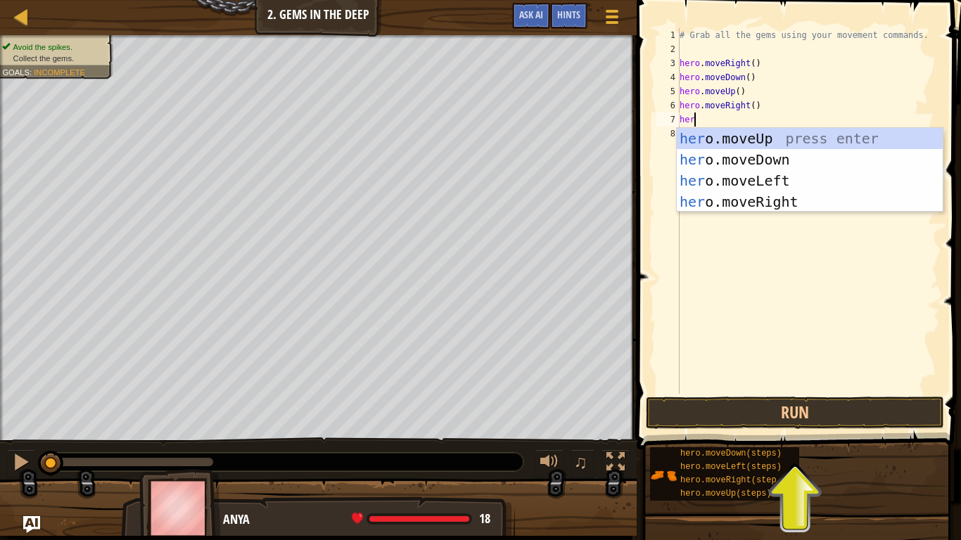
type textarea "hero"
click at [720, 144] on div "hero .moveUp press enter hero .moveDown press enter hero .moveLeft press enter …" at bounding box center [810, 191] width 266 height 127
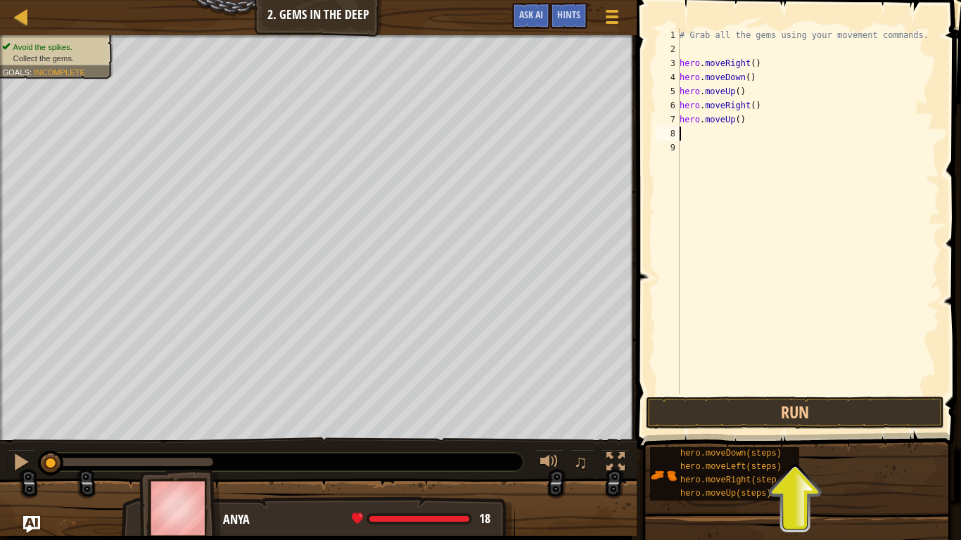
scroll to position [6, 0]
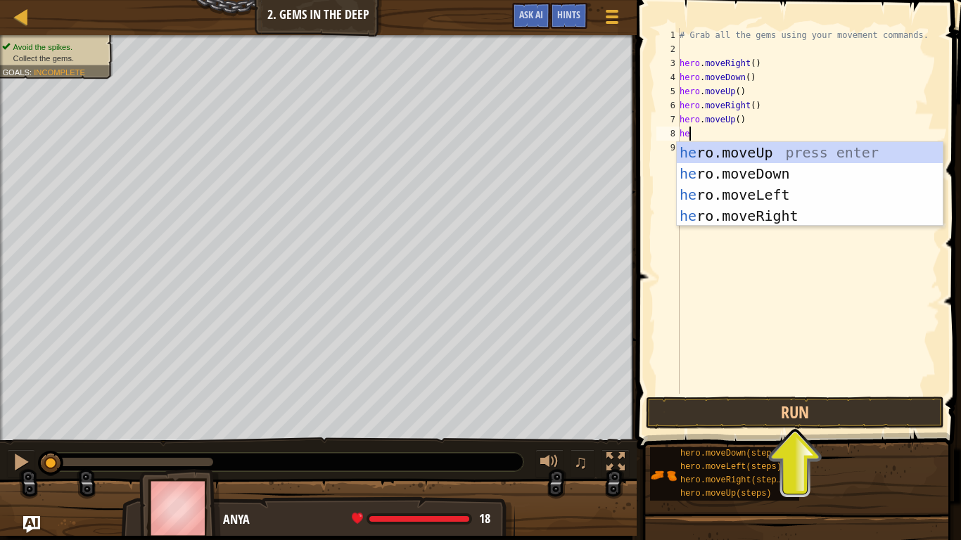
type textarea "hero"
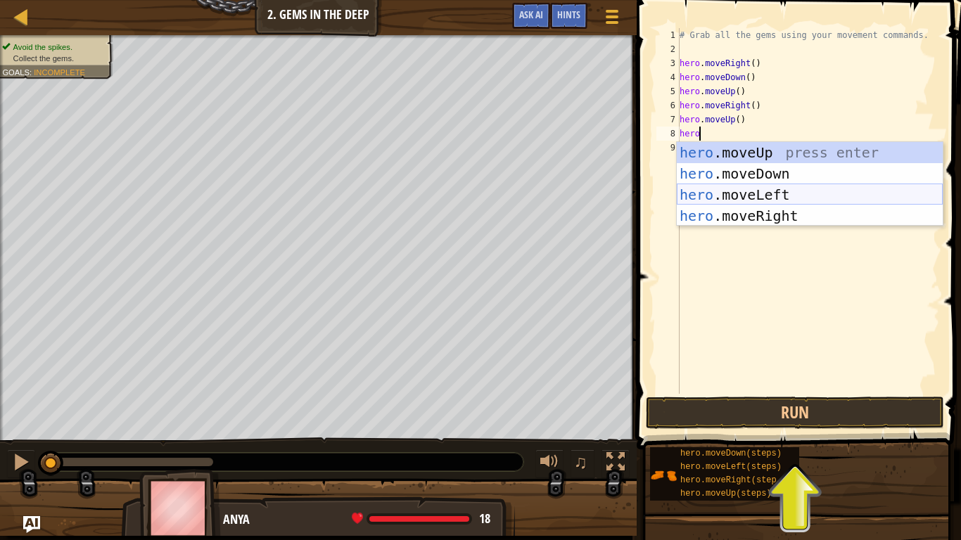
click at [735, 194] on div "hero .moveUp press enter hero .moveDown press enter hero .moveLeft press enter …" at bounding box center [810, 205] width 266 height 127
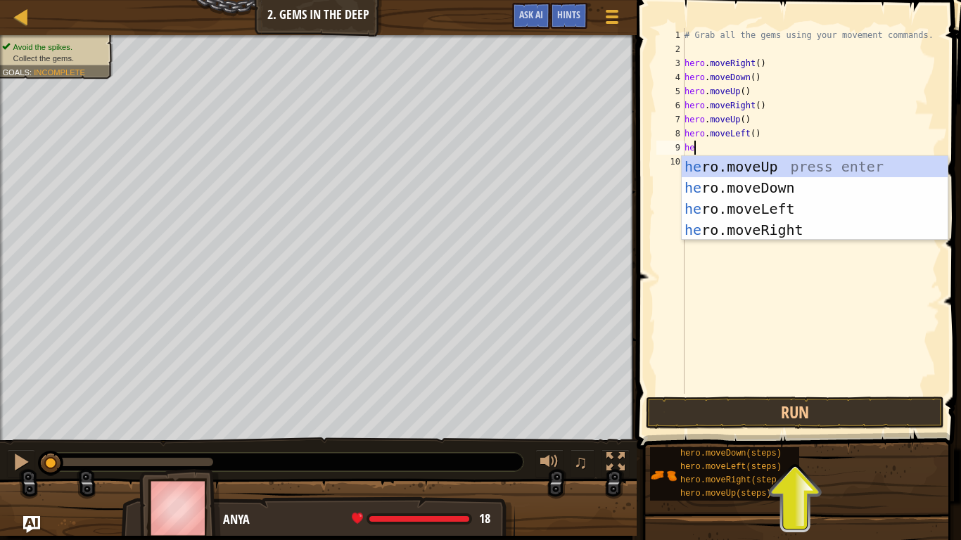
type textarea "hero"
click at [770, 231] on div "hero .moveUp press enter hero .moveDown press enter hero .moveLeft press enter …" at bounding box center [815, 219] width 266 height 127
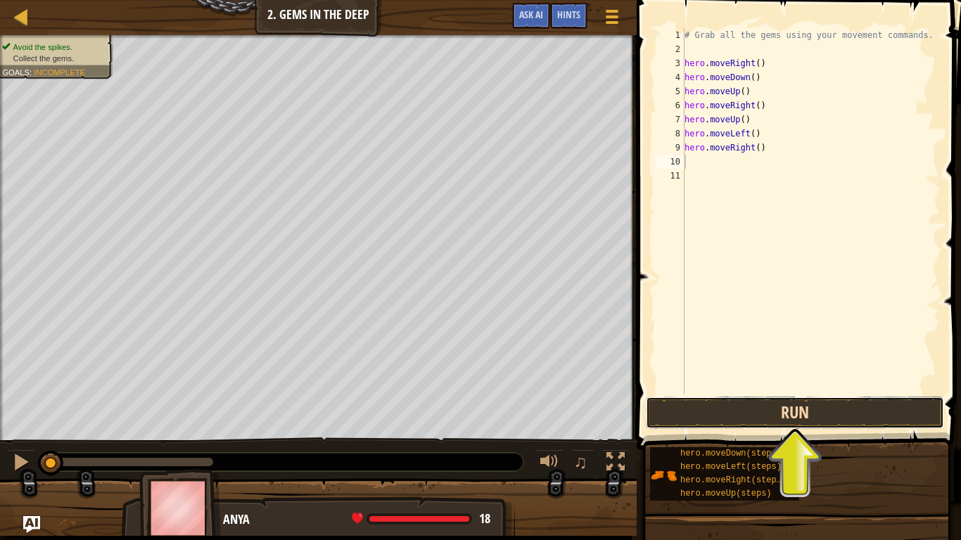
click at [766, 417] on button "Run" at bounding box center [795, 413] width 298 height 32
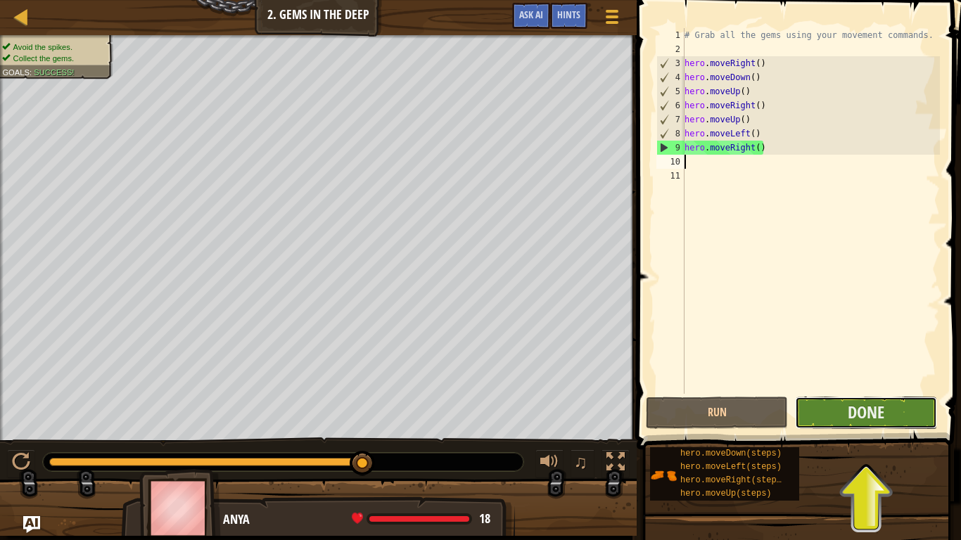
click at [816, 418] on button "Done" at bounding box center [866, 413] width 142 height 32
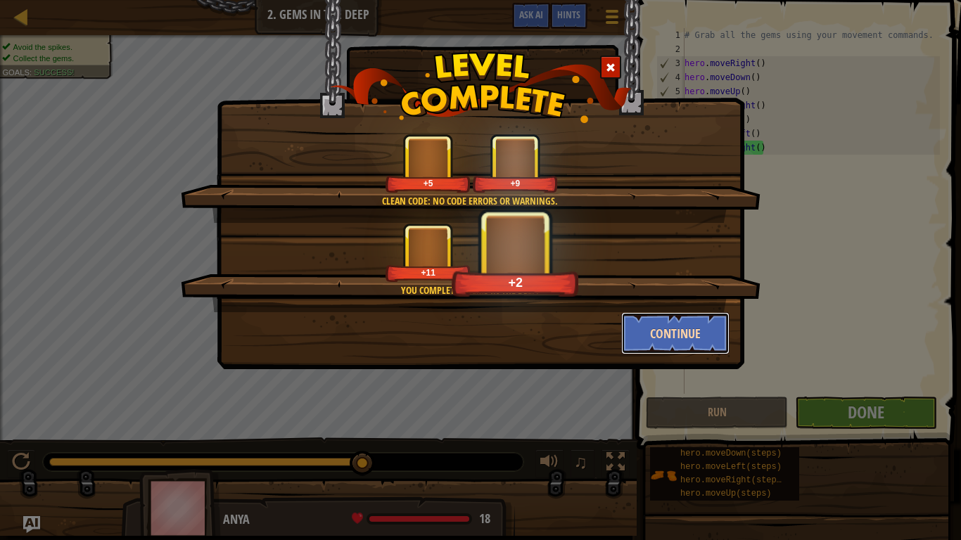
click at [649, 336] on button "Continue" at bounding box center [675, 333] width 109 height 42
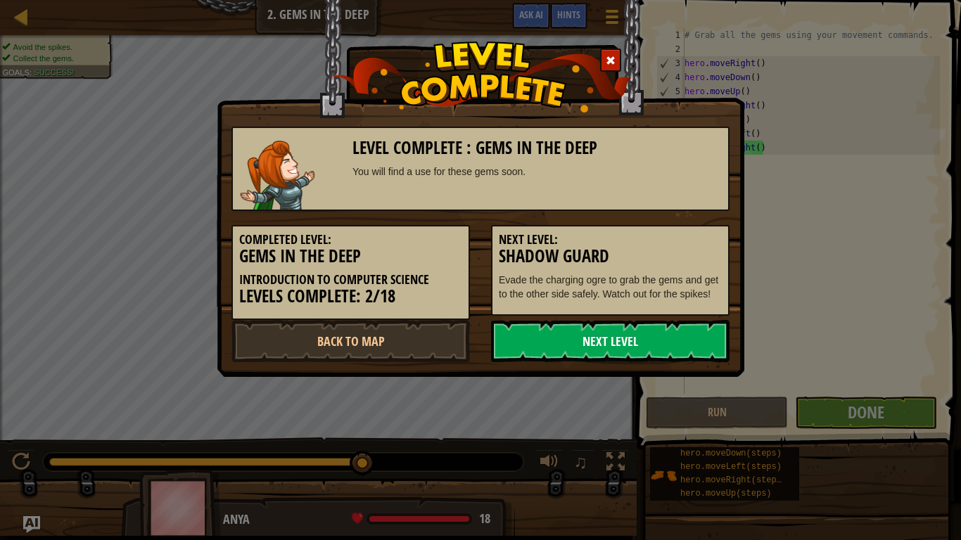
click at [643, 352] on link "Next Level" at bounding box center [610, 341] width 239 height 42
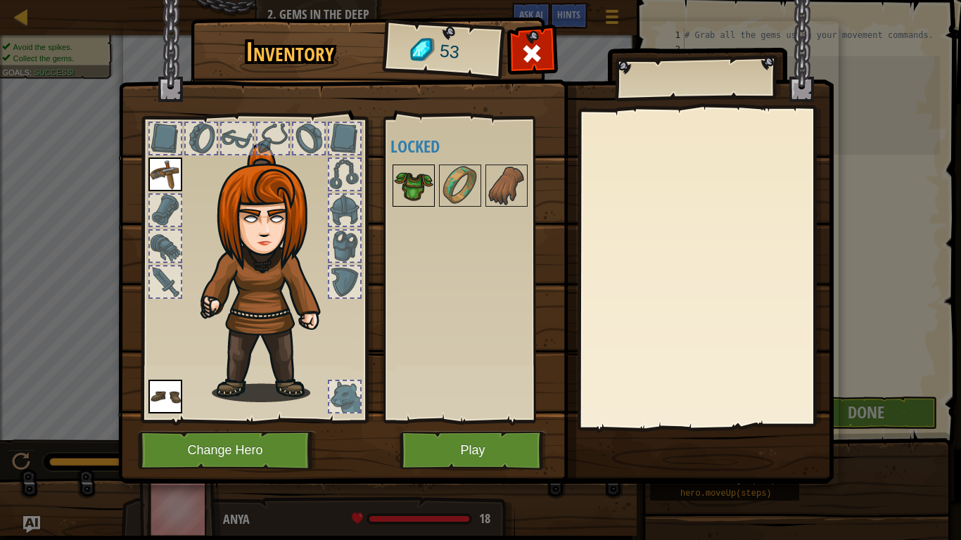
click at [417, 188] on img at bounding box center [413, 185] width 39 height 39
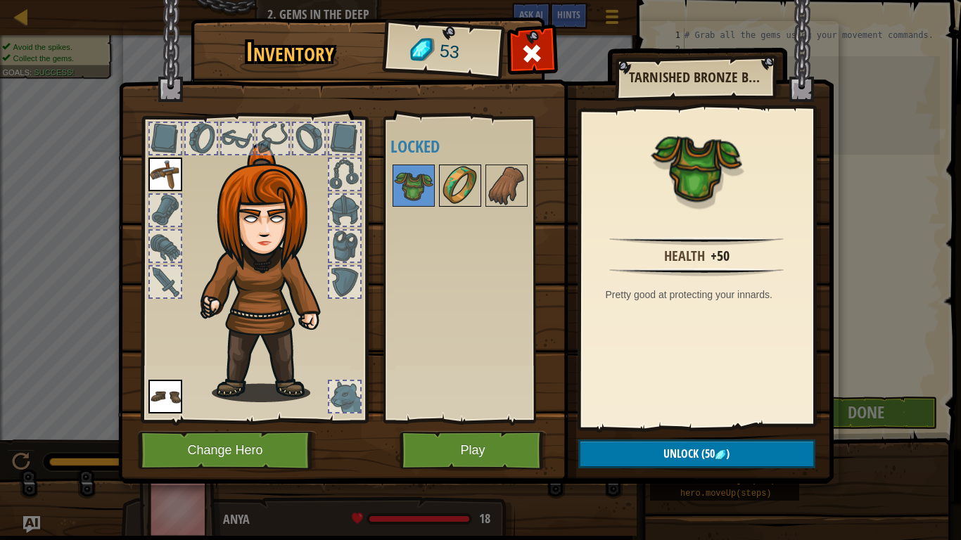
click at [460, 183] on img at bounding box center [459, 185] width 39 height 39
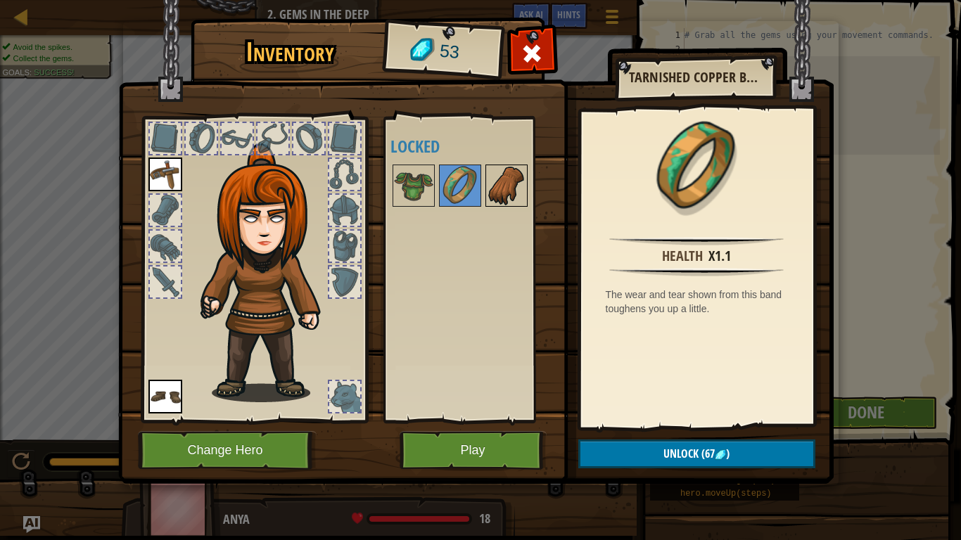
click at [509, 188] on img at bounding box center [506, 185] width 39 height 39
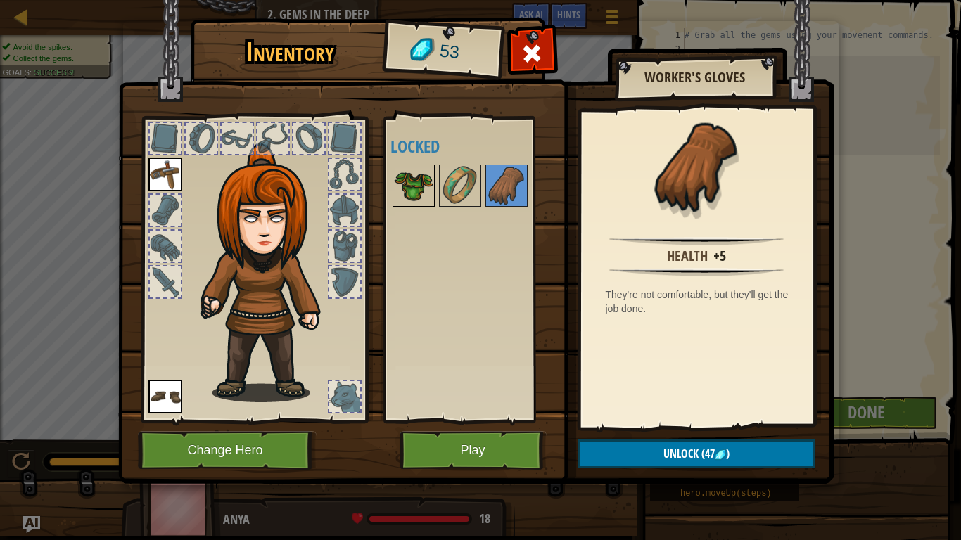
click at [407, 189] on img at bounding box center [413, 185] width 39 height 39
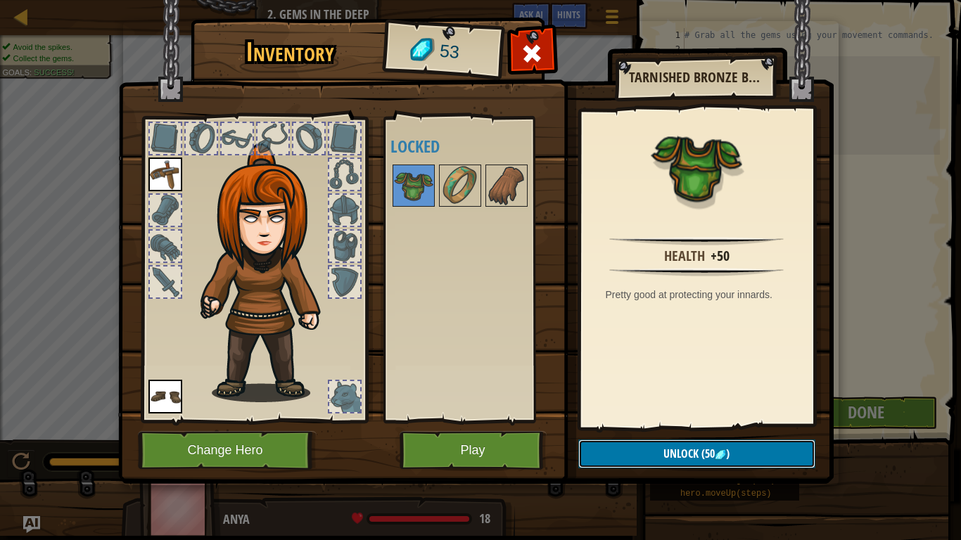
click at [645, 421] on button "Unlock (50 )" at bounding box center [696, 454] width 237 height 29
click at [611, 421] on button "Confirm" at bounding box center [696, 454] width 237 height 29
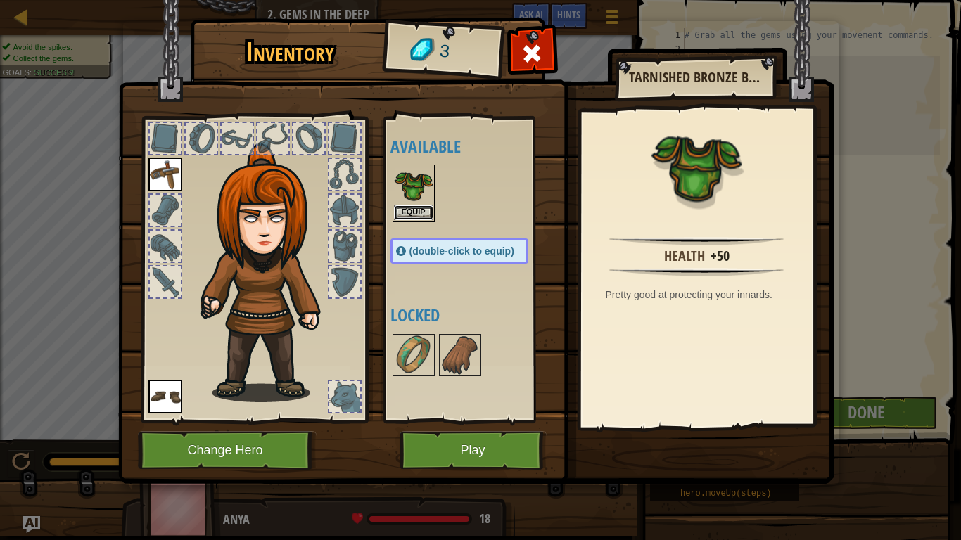
click at [410, 210] on button "Equip" at bounding box center [413, 212] width 39 height 15
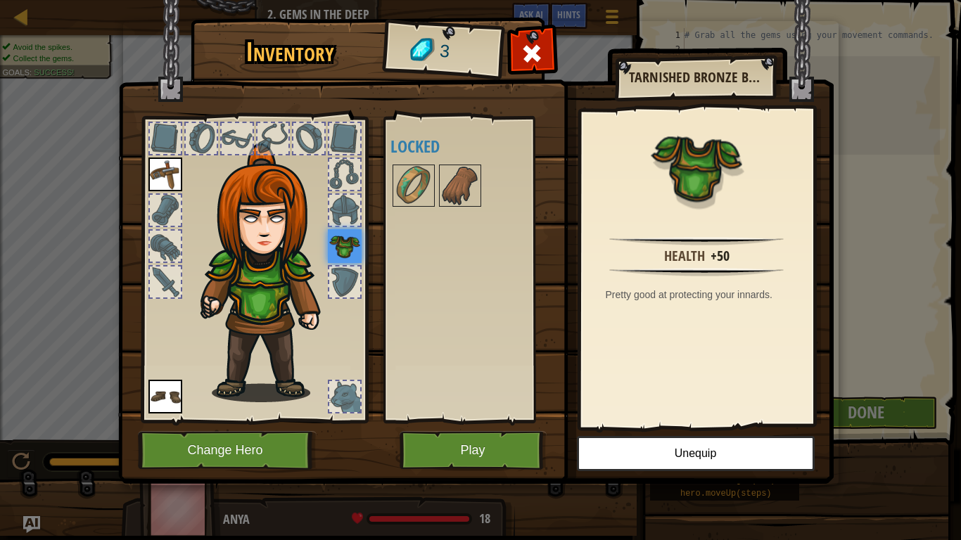
click at [474, 421] on img at bounding box center [476, 228] width 716 height 511
click at [458, 421] on button "Play" at bounding box center [473, 450] width 147 height 39
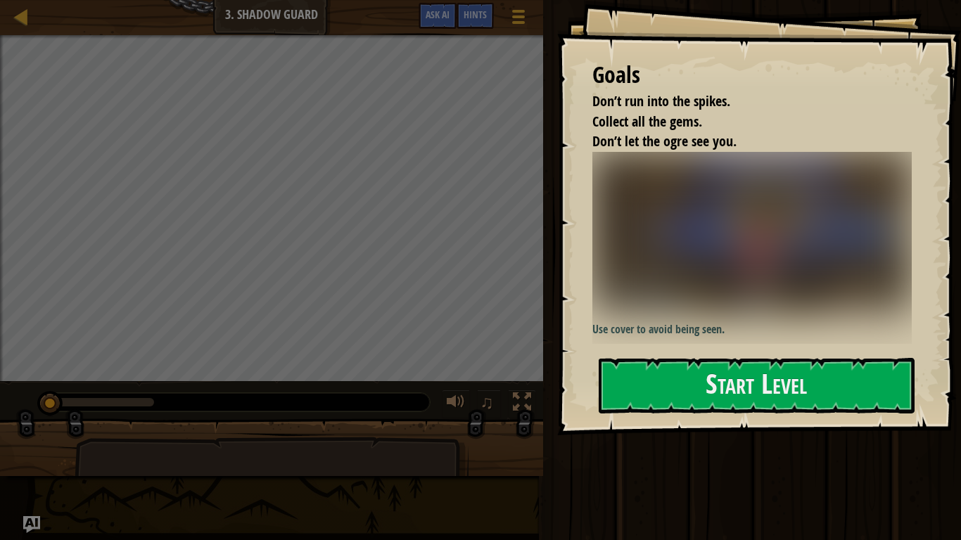
click at [671, 287] on img at bounding box center [751, 233] width 319 height 163
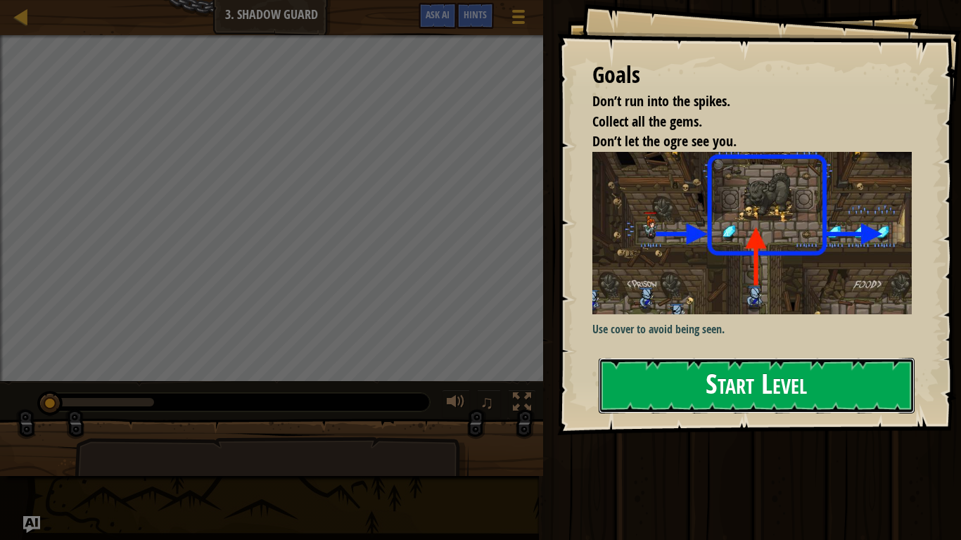
click at [654, 388] on button "Start Level" at bounding box center [757, 386] width 316 height 56
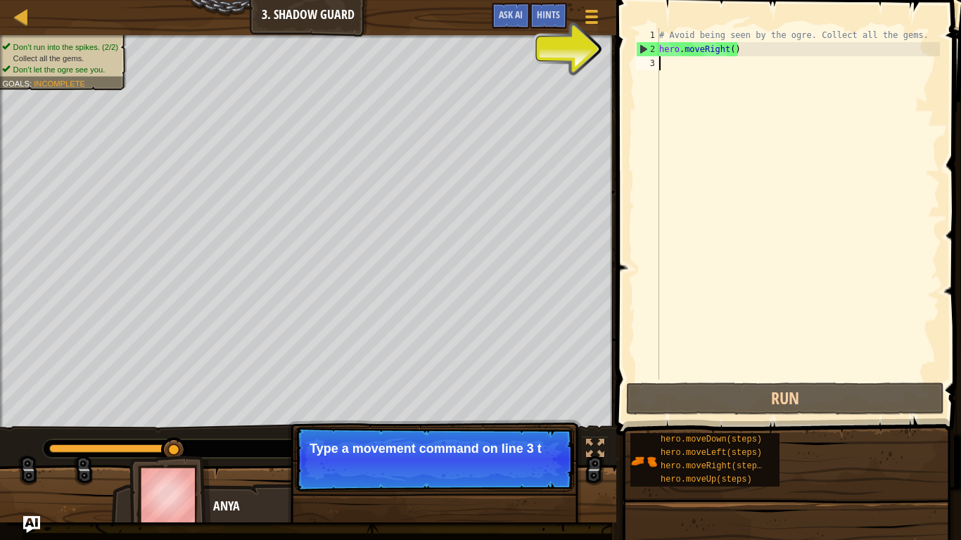
scroll to position [6, 0]
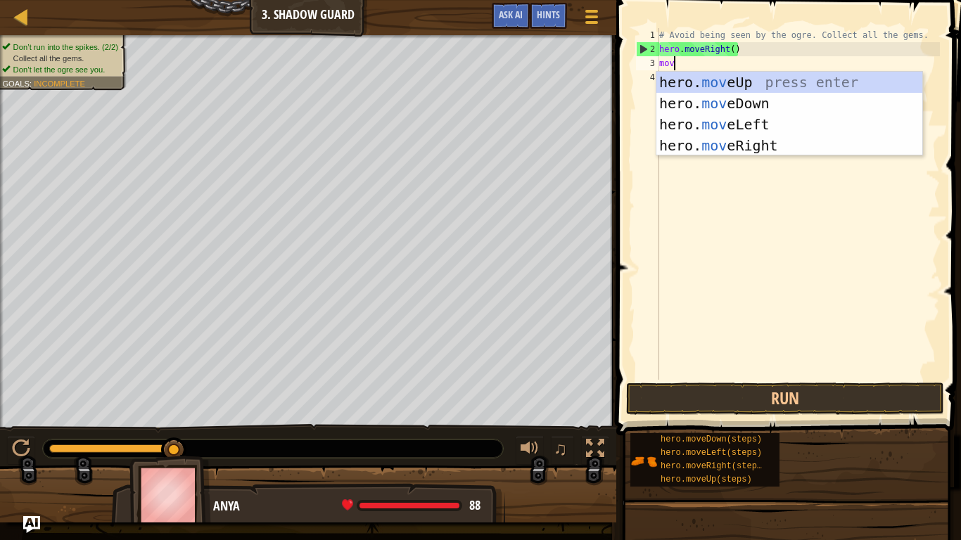
type textarea "move"
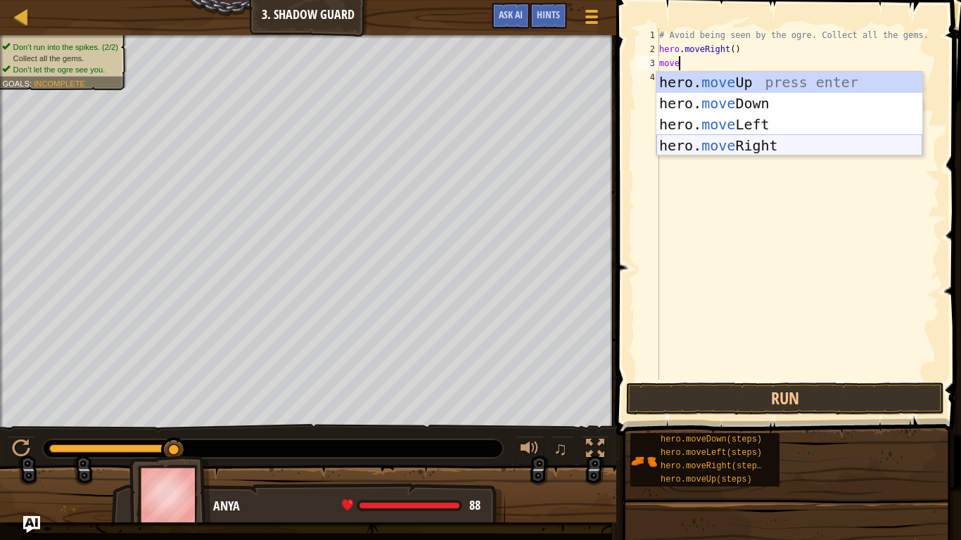
click at [718, 147] on div "hero. move Up press enter hero. move Down press enter hero. move Left press ent…" at bounding box center [790, 135] width 266 height 127
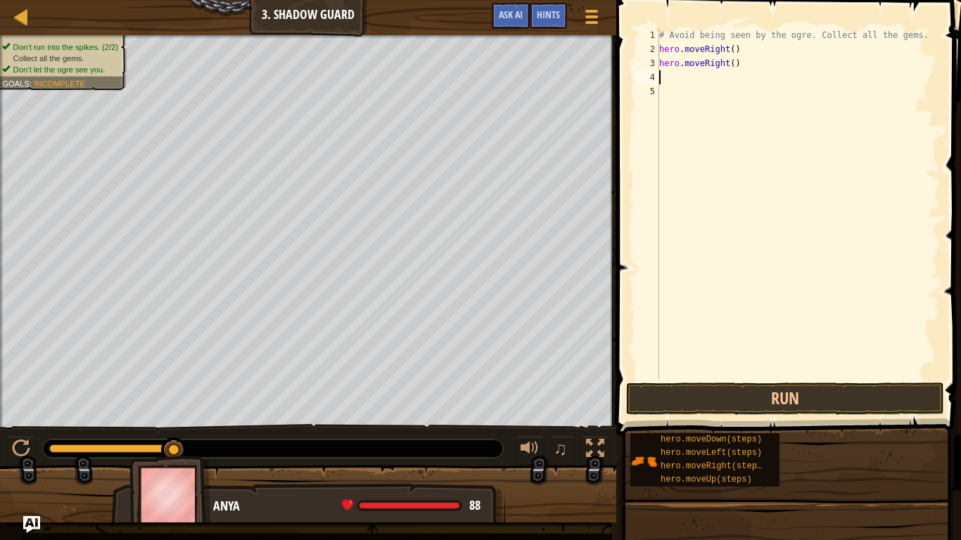
scroll to position [6, 0]
click at [727, 407] on button "Run" at bounding box center [785, 399] width 318 height 32
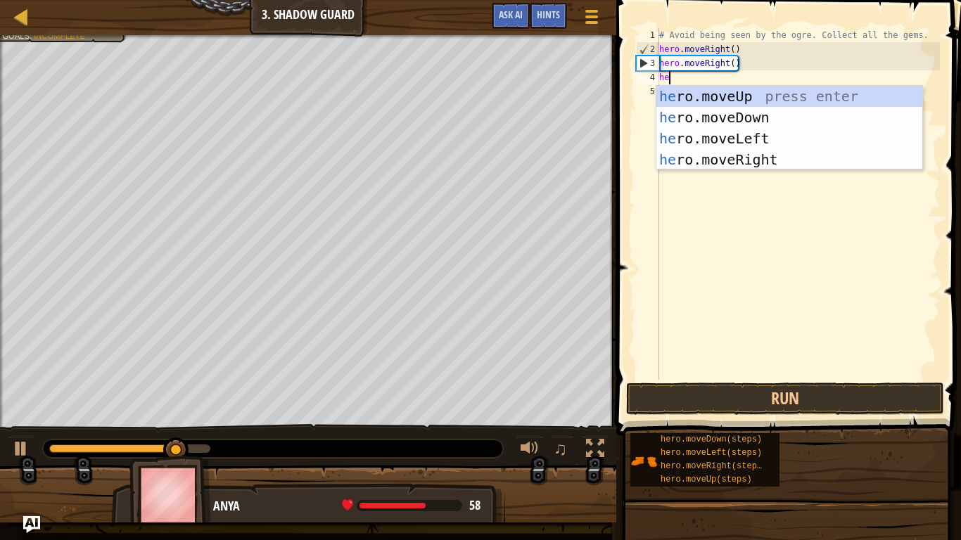
type textarea "hero"
click at [815, 155] on div "hero .moveUp press enter hero .moveDown press enter hero .moveLeft press enter …" at bounding box center [790, 149] width 266 height 127
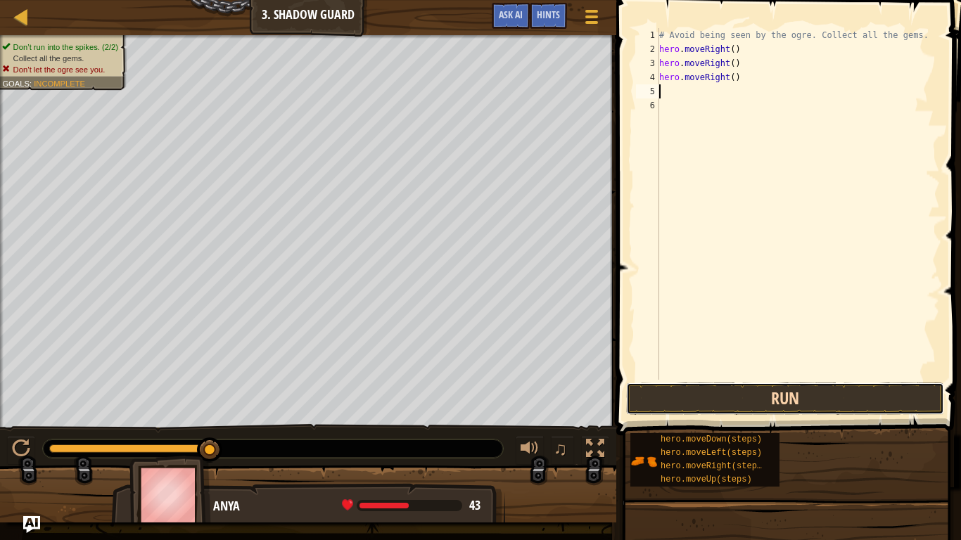
click at [782, 396] on button "Run" at bounding box center [785, 399] width 318 height 32
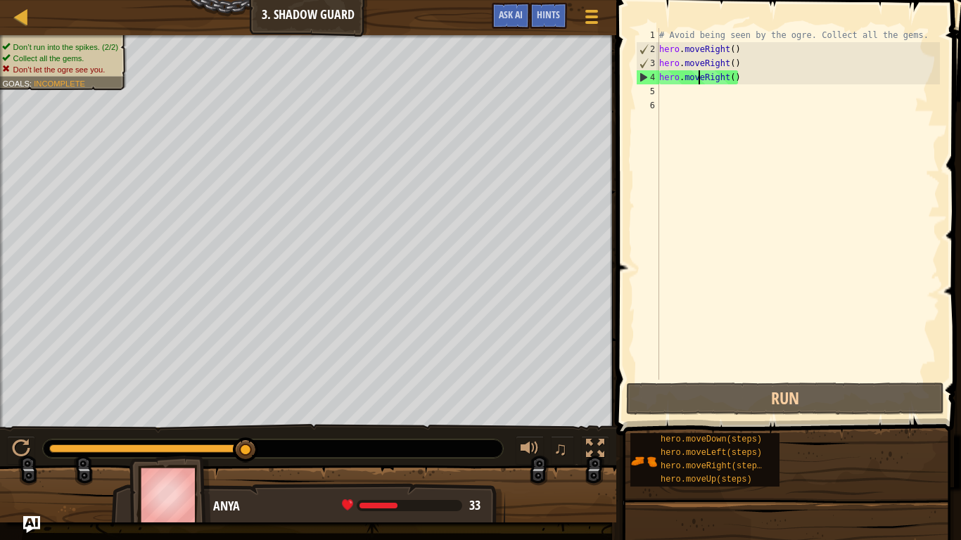
click at [699, 82] on div "# Avoid being seen by the ogre. Collect all the gems. hero . moveRight ( ) hero…" at bounding box center [799, 218] width 284 height 380
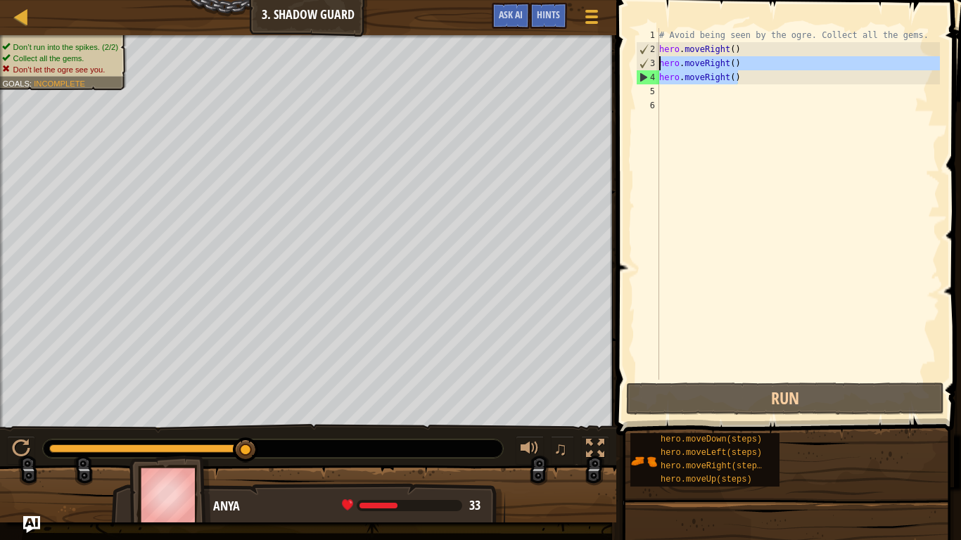
drag, startPoint x: 744, startPoint y: 80, endPoint x: 659, endPoint y: 69, distance: 86.6
click at [659, 69] on div "hero.moveRight() 1 2 3 4 5 6 # Avoid being seen by the ogre. Collect all the ge…" at bounding box center [786, 204] width 307 height 352
type textarea "hero.moveRight() hero.moveRight()"
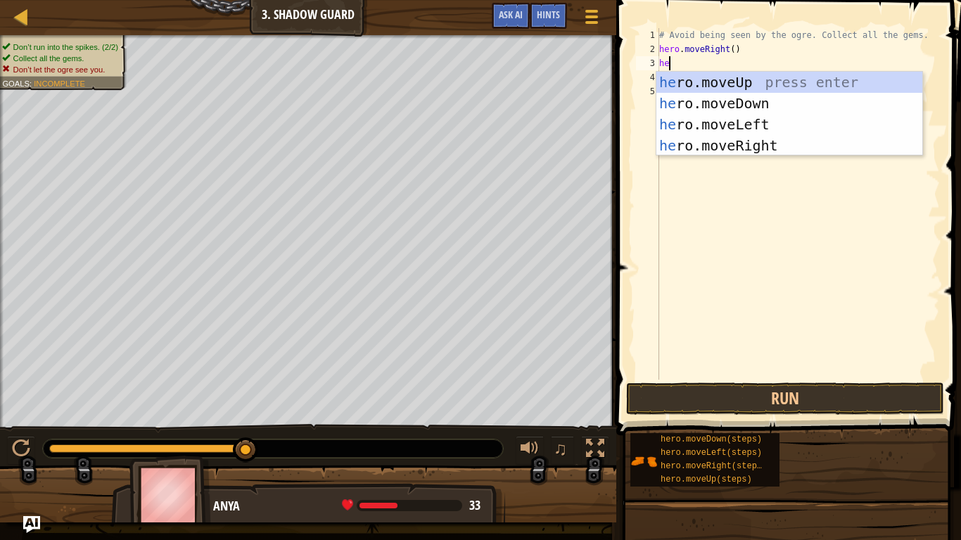
type textarea "her"
click at [692, 82] on div "her o.moveUp press enter her o.moveDown press enter her o.moveLeft press enter …" at bounding box center [790, 135] width 266 height 127
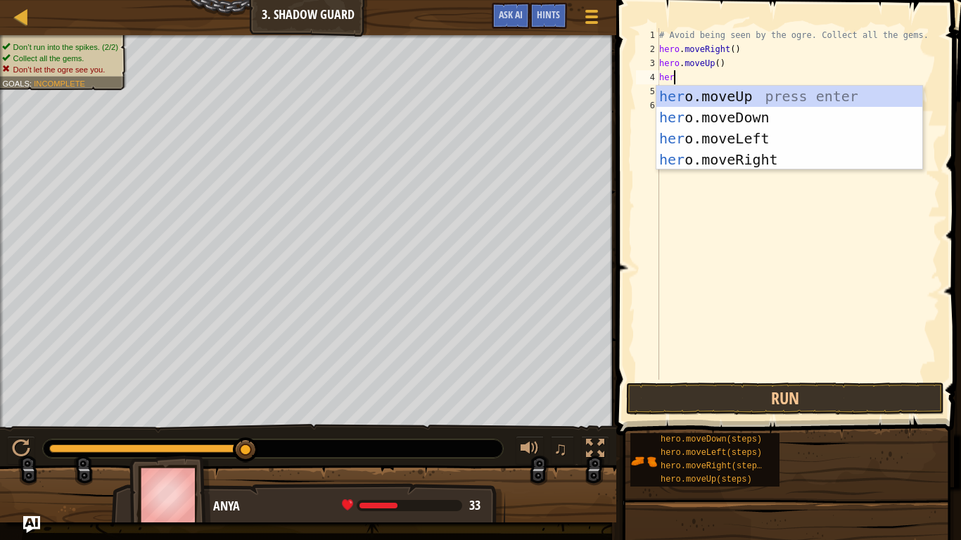
scroll to position [6, 2]
type textarea "hero"
click at [716, 156] on div "hero .moveUp press enter hero .moveDown press enter hero .moveLeft press enter …" at bounding box center [790, 149] width 266 height 127
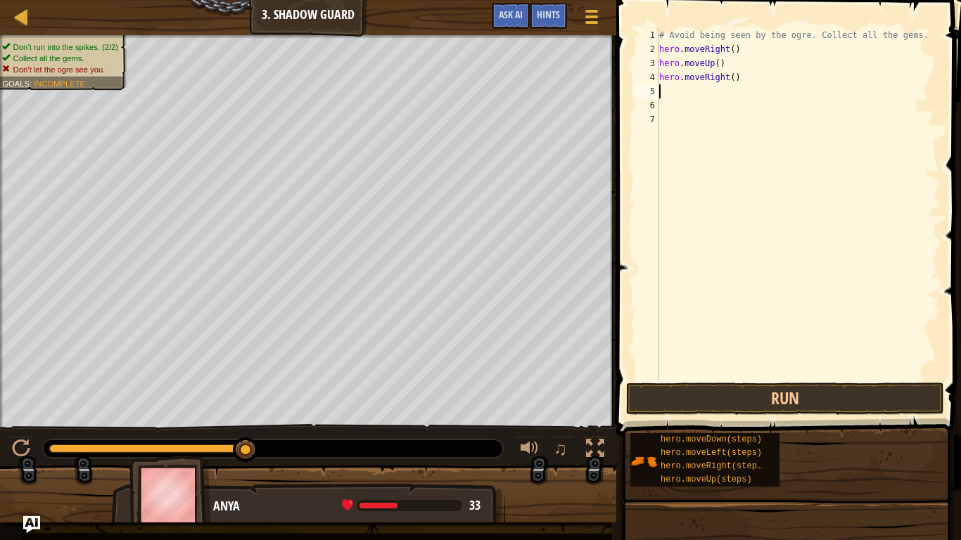
scroll to position [6, 0]
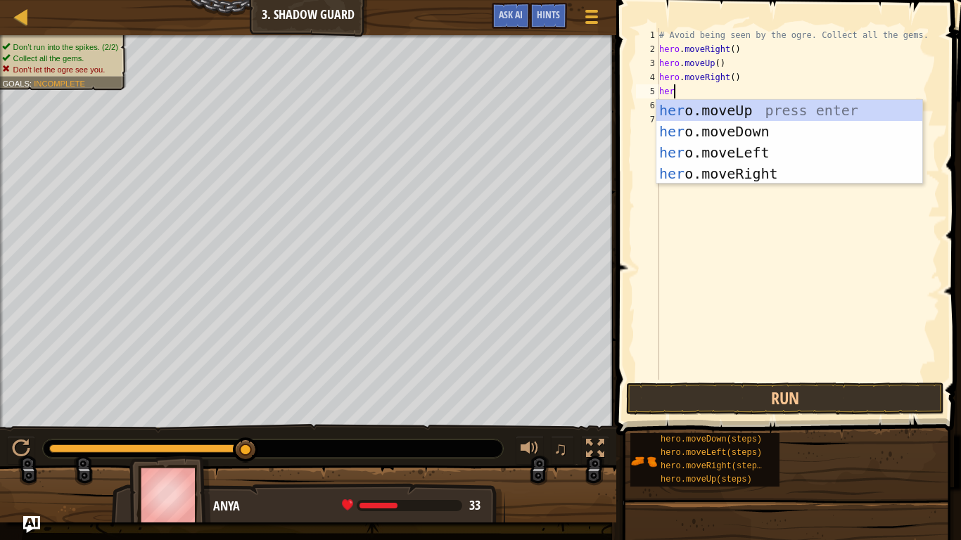
type textarea "hero"
click at [758, 133] on div "hero .moveUp press enter hero .moveDown press enter hero .moveLeft press enter …" at bounding box center [790, 163] width 266 height 127
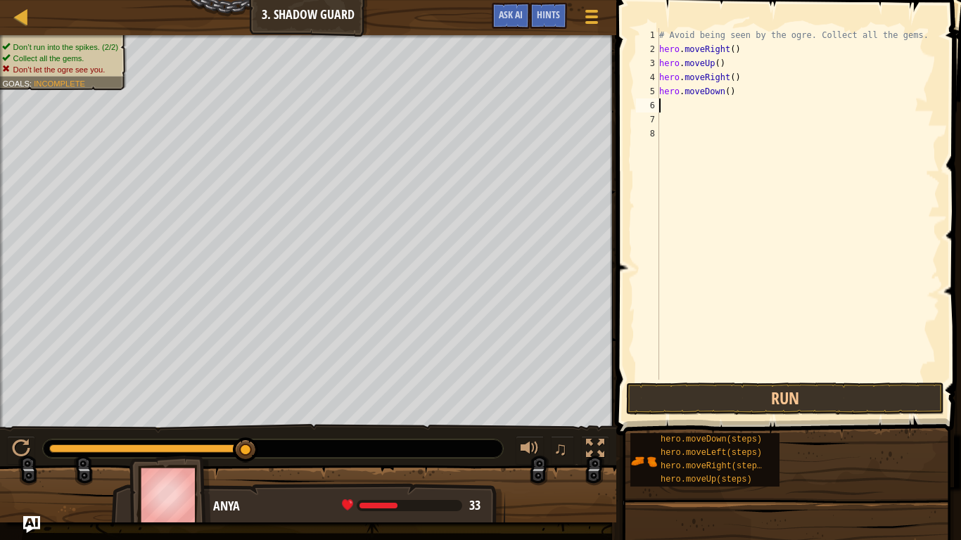
scroll to position [6, 0]
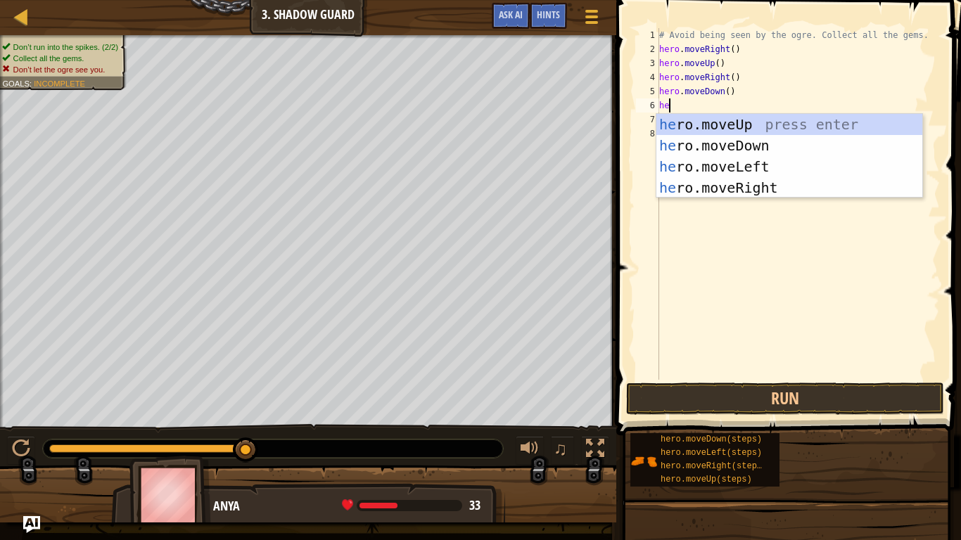
type textarea "hero"
click at [770, 187] on div "hero .moveUp press enter hero .moveDown press enter hero .moveLeft press enter …" at bounding box center [790, 177] width 266 height 127
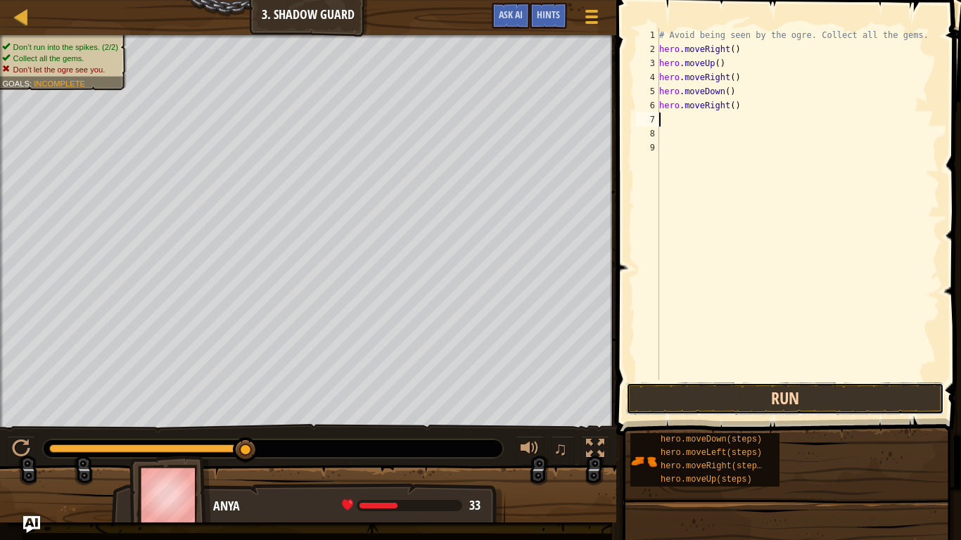
click at [735, 413] on button "Run" at bounding box center [785, 399] width 318 height 32
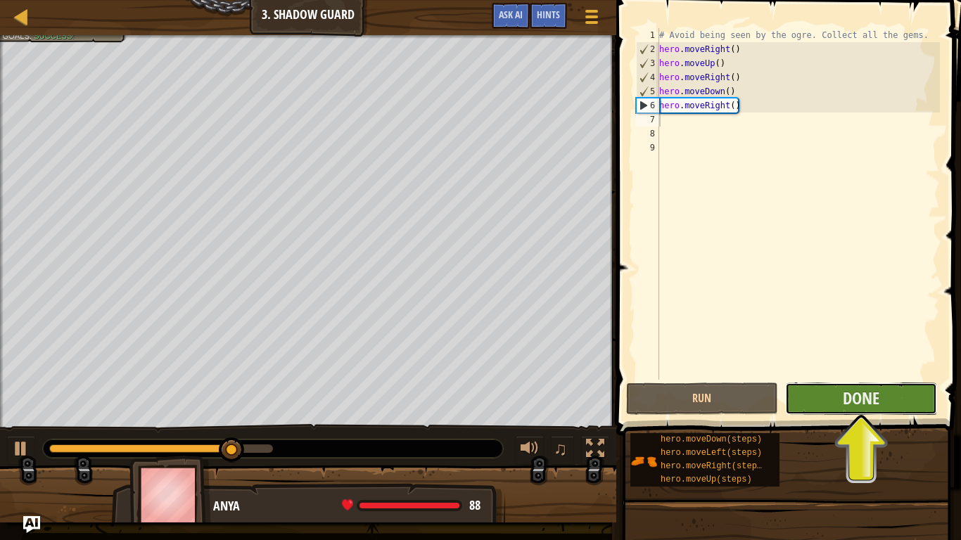
click at [830, 393] on button "Done" at bounding box center [861, 399] width 152 height 32
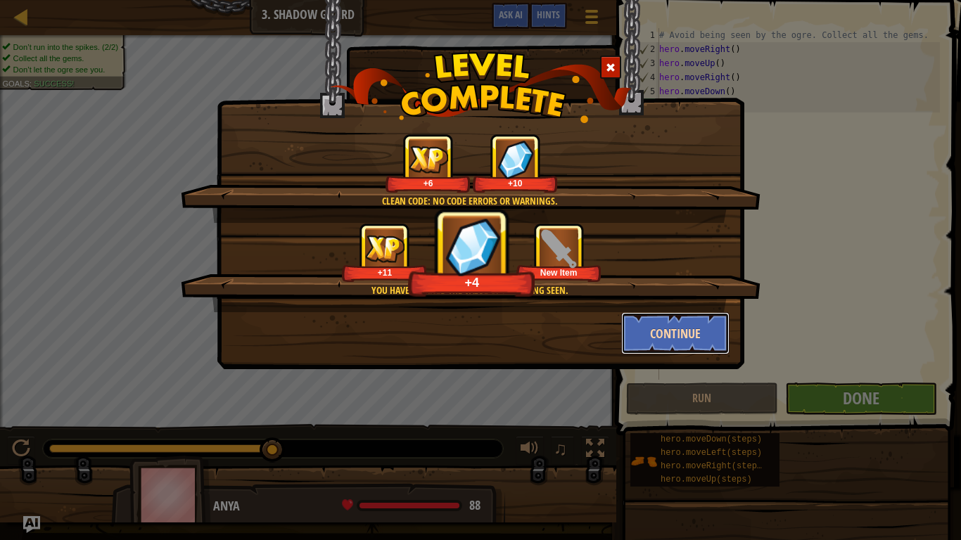
click at [686, 345] on button "Continue" at bounding box center [675, 333] width 109 height 42
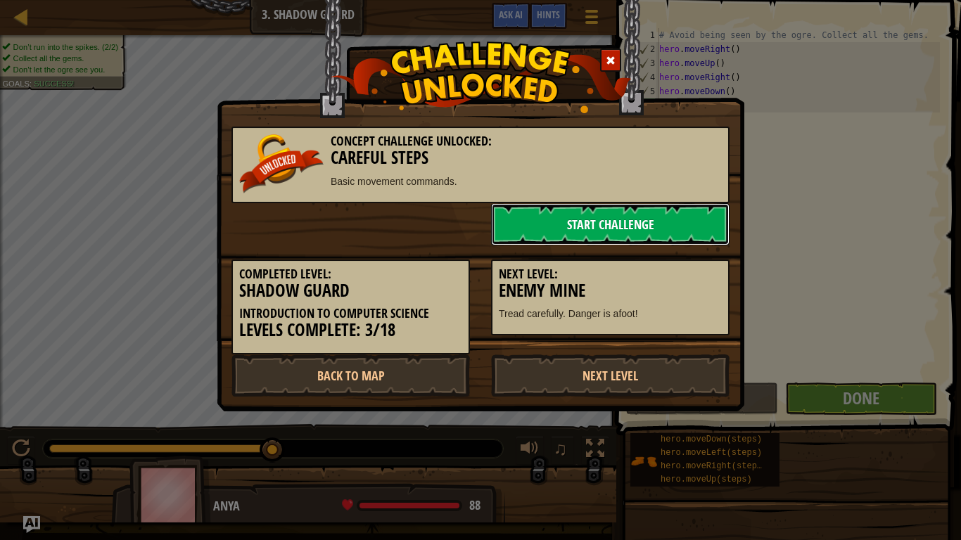
click at [654, 217] on link "Start Challenge" at bounding box center [610, 224] width 239 height 42
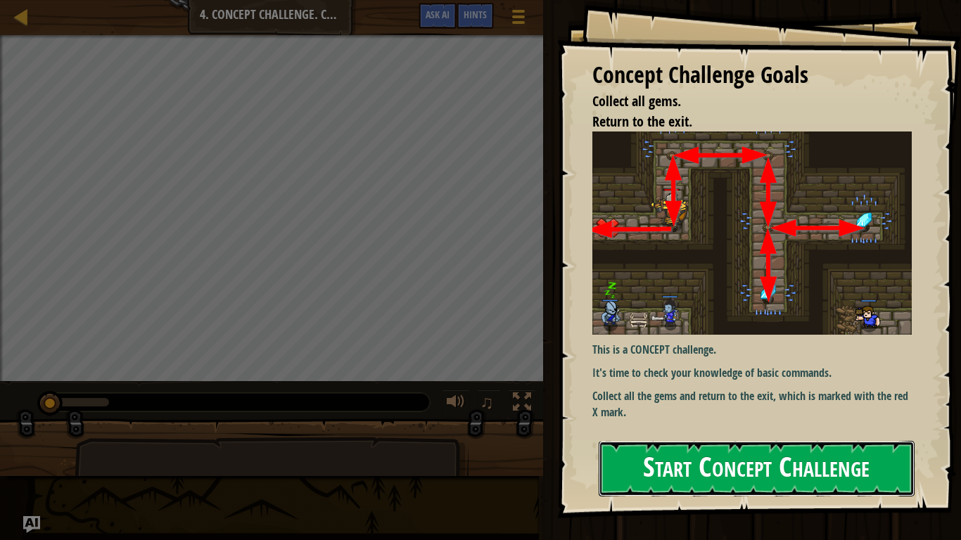
click at [688, 421] on button "Start Concept Challenge" at bounding box center [757, 469] width 316 height 56
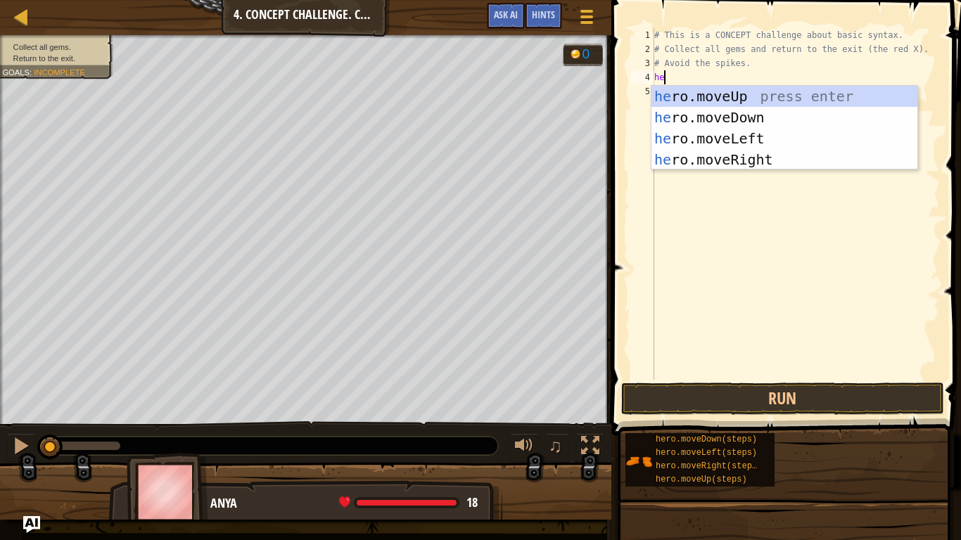
type textarea "her"
click at [730, 92] on div "her o.moveUp press enter her o.moveDown press enter her o.moveLeft press enter …" at bounding box center [785, 149] width 266 height 127
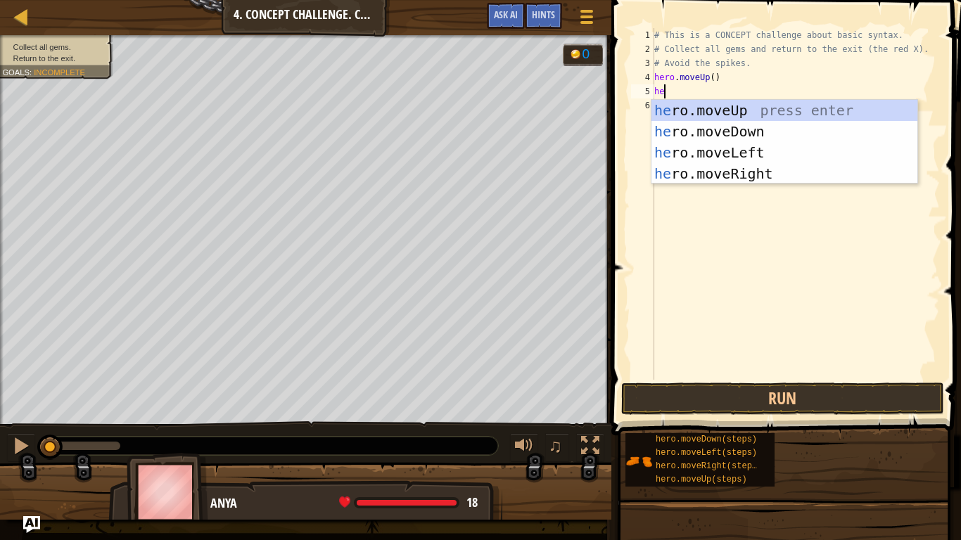
type textarea "her"
click at [739, 174] on div "her o.moveUp press enter her o.moveDown press enter her o.moveLeft press enter …" at bounding box center [785, 163] width 266 height 127
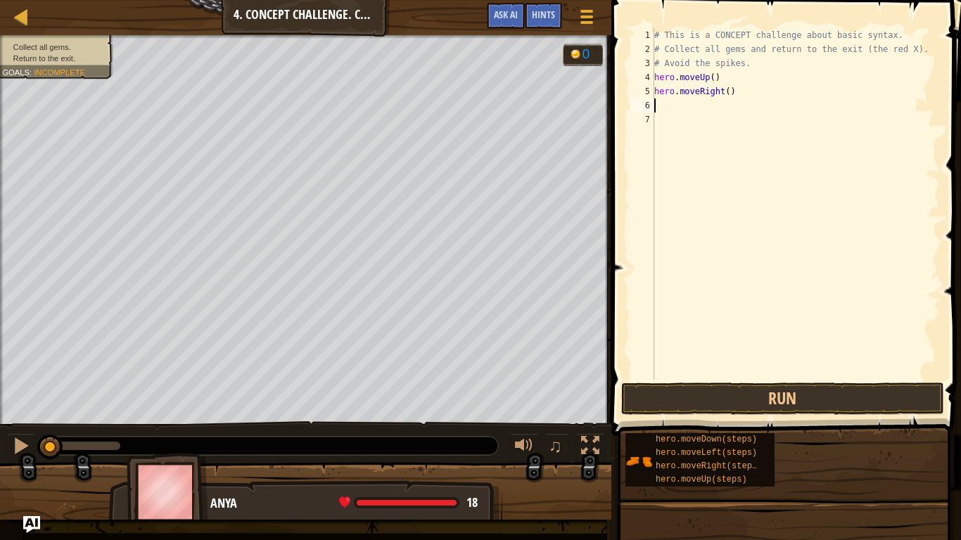
scroll to position [6, 0]
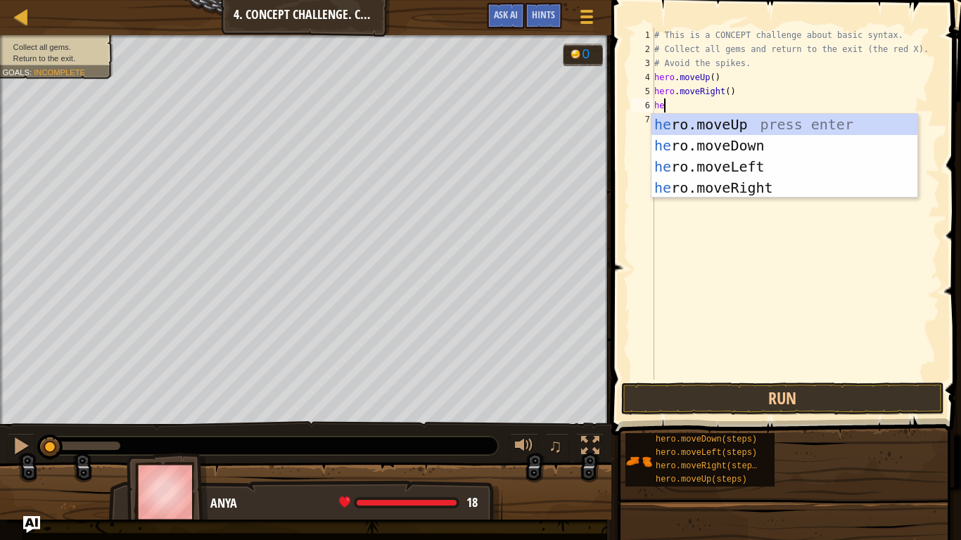
type textarea "her"
click at [802, 141] on div "her o.moveUp press enter her o.moveDown press enter her o.moveLeft press enter …" at bounding box center [785, 177] width 266 height 127
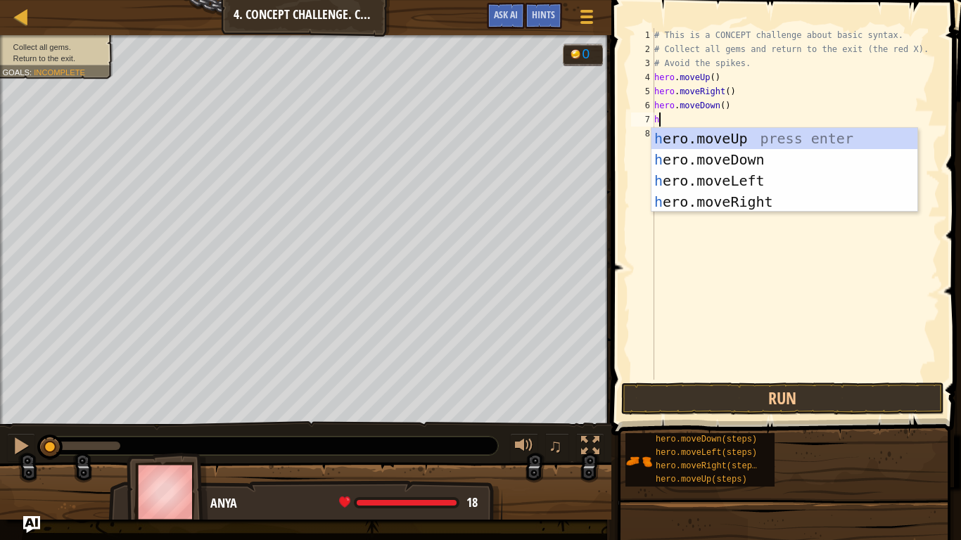
type textarea "her"
click at [794, 156] on div "her o.moveUp press enter her o.moveDown press enter her o.moveLeft press enter …" at bounding box center [785, 191] width 266 height 127
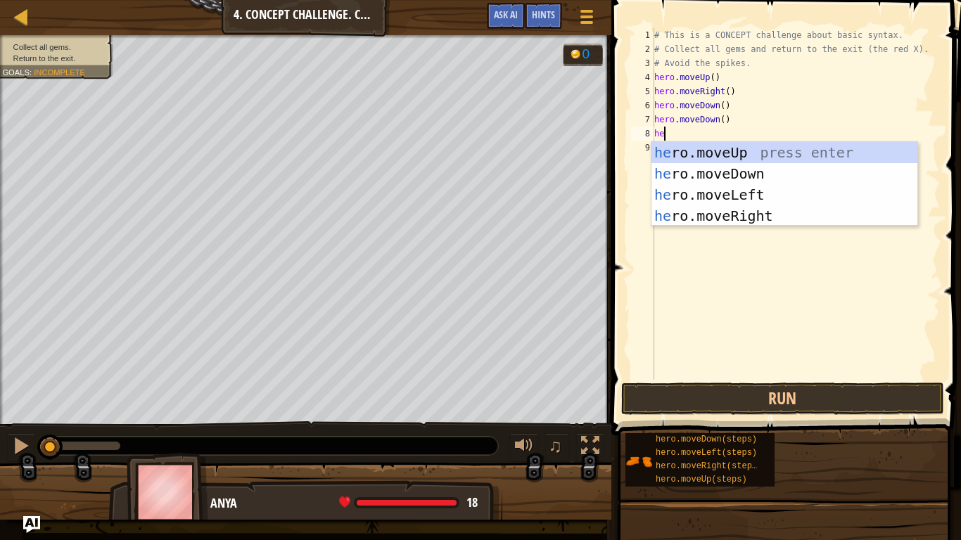
type textarea "her"
click at [768, 153] on div "her o.moveUp press enter her o.moveDown press enter her o.moveLeft press enter …" at bounding box center [785, 205] width 266 height 127
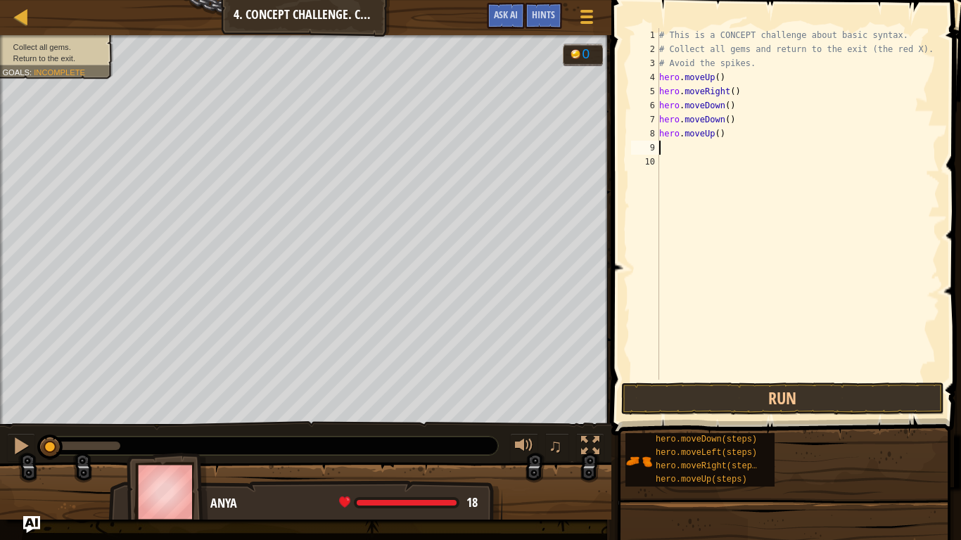
scroll to position [6, 0]
type textarea "j"
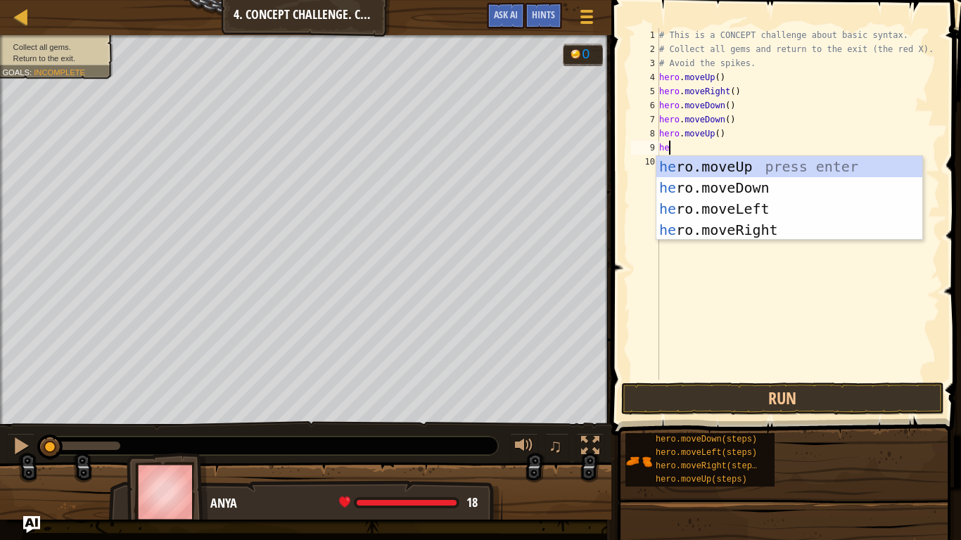
type textarea "hero"
click at [772, 232] on div "hero .moveUp press enter hero .moveDown press enter hero .moveLeft press enter …" at bounding box center [790, 219] width 266 height 127
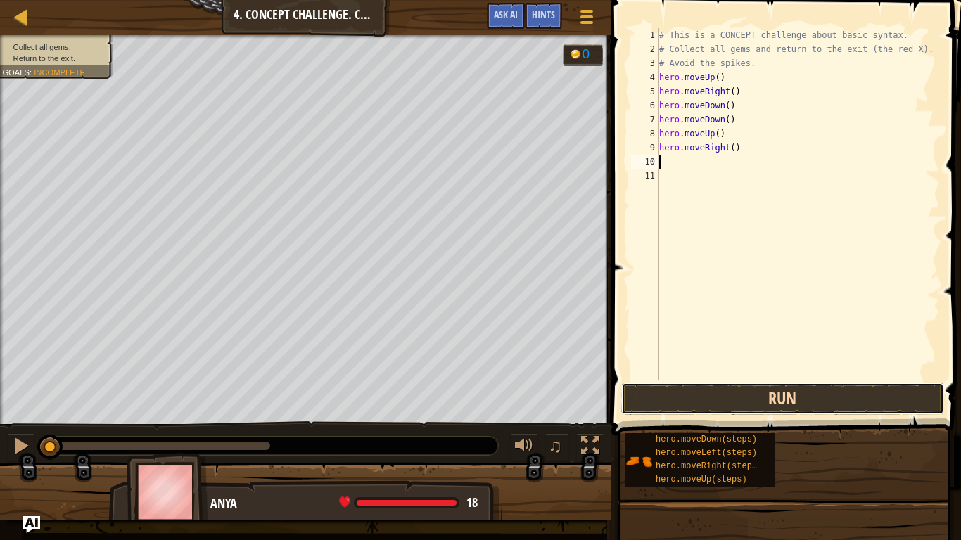
click at [740, 398] on button "Run" at bounding box center [782, 399] width 323 height 32
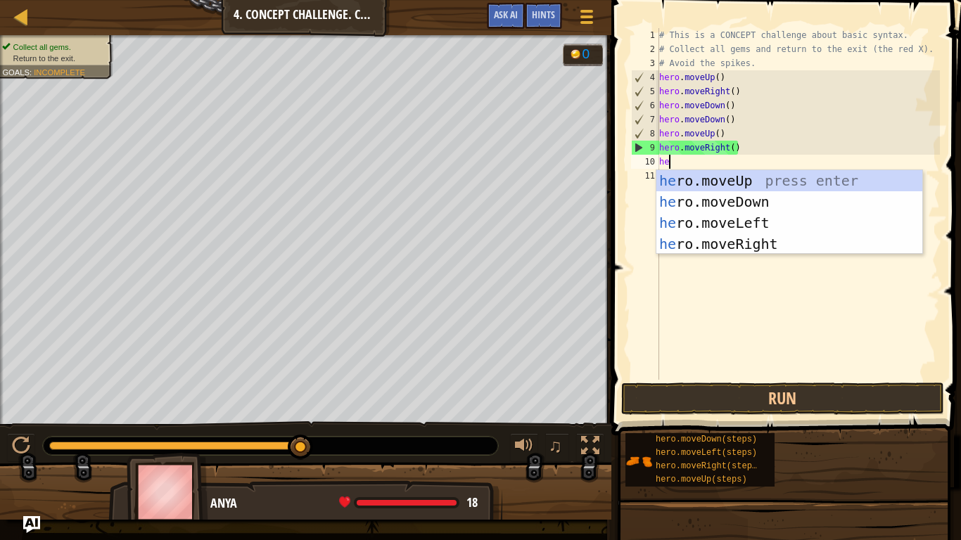
scroll to position [6, 1]
type textarea "her"
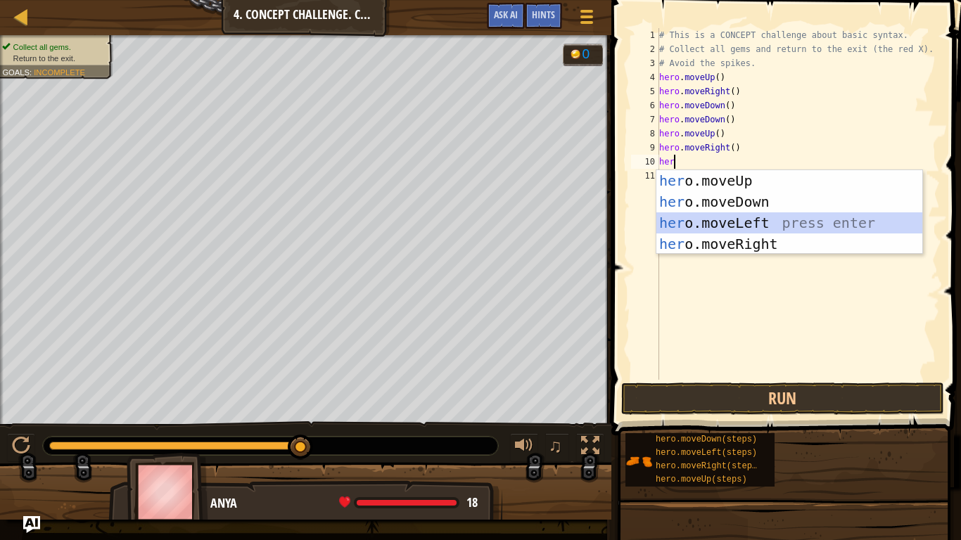
click at [743, 218] on div "her o.moveUp press enter her o.moveDown press enter her o.moveLeft press enter …" at bounding box center [790, 233] width 266 height 127
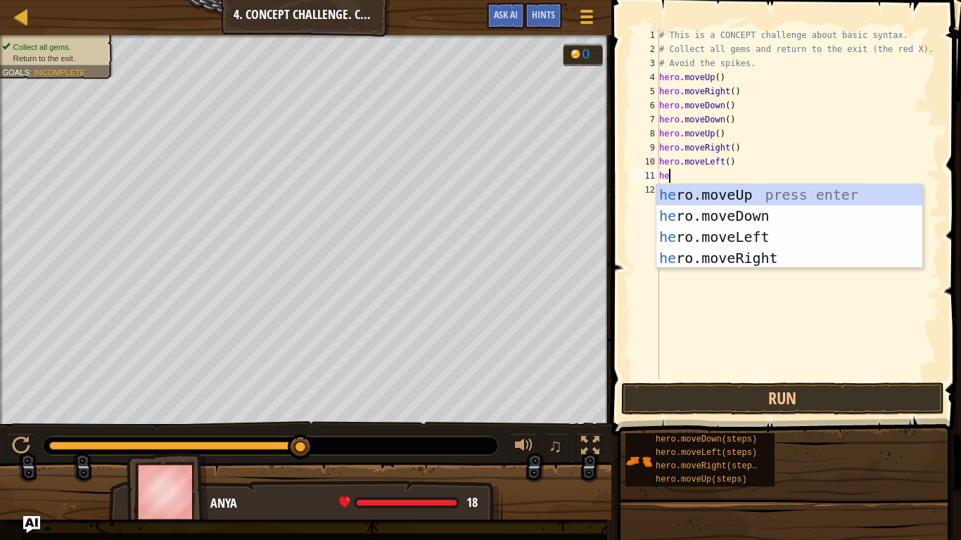
type textarea "her"
click at [745, 196] on div "her o.moveUp press enter her o.moveDown press enter her o.moveLeft press enter …" at bounding box center [790, 247] width 266 height 127
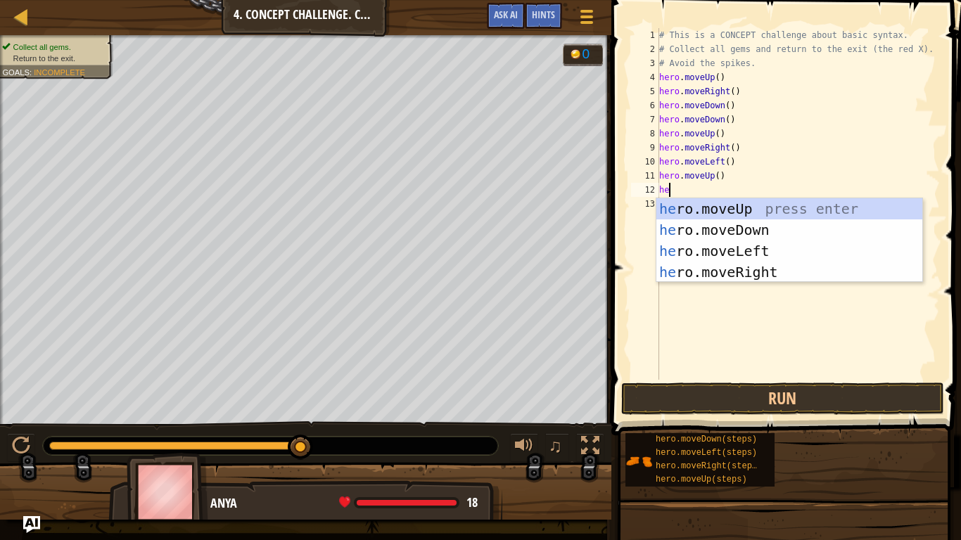
type textarea "her"
click at [741, 256] on div "her o.moveUp press enter her o.moveDown press enter her o.moveLeft press enter …" at bounding box center [790, 261] width 266 height 127
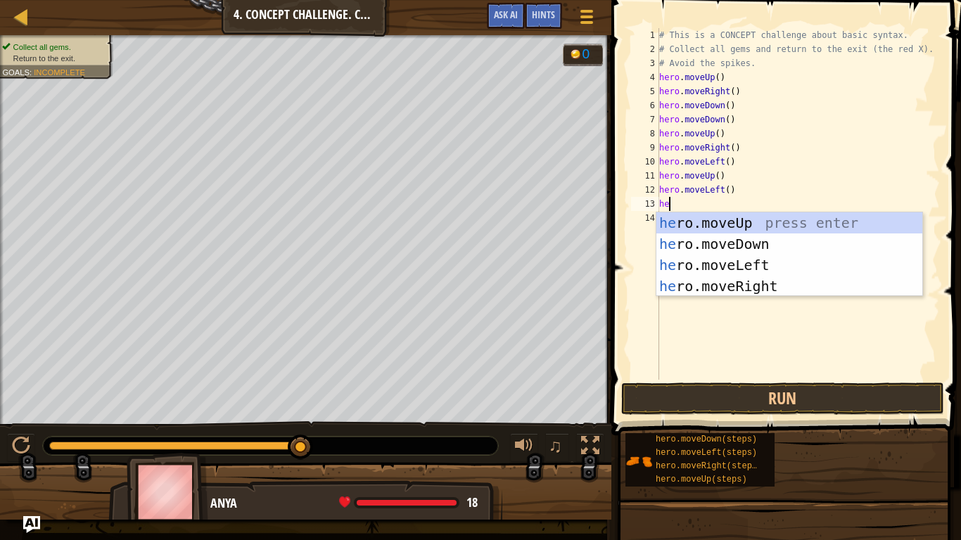
type textarea "her"
click at [735, 247] on div "her o.moveUp press enter her o.moveDown press enter her o.moveLeft press enter …" at bounding box center [790, 276] width 266 height 127
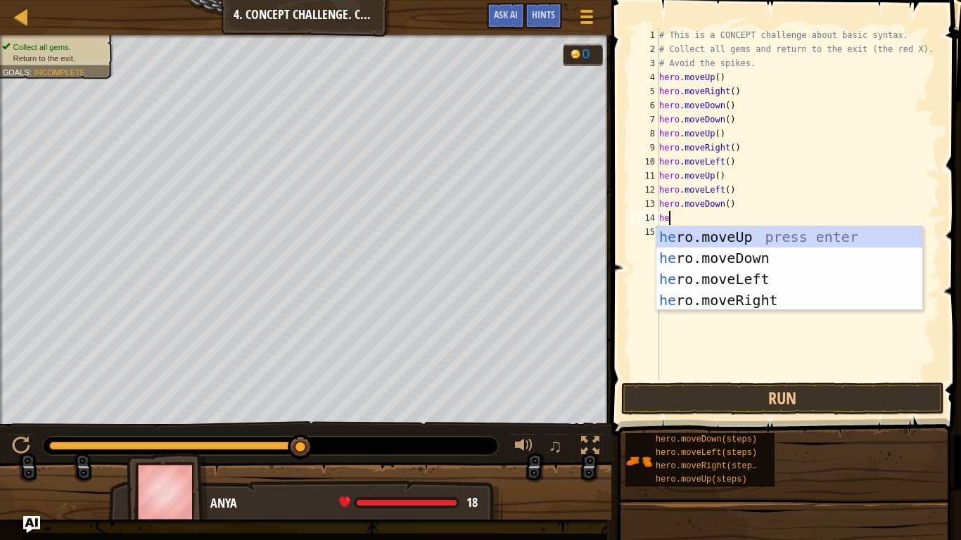
type textarea "her"
click at [740, 281] on div "her o.moveUp press enter her o.moveDown press enter her o.moveLeft press enter …" at bounding box center [790, 290] width 266 height 127
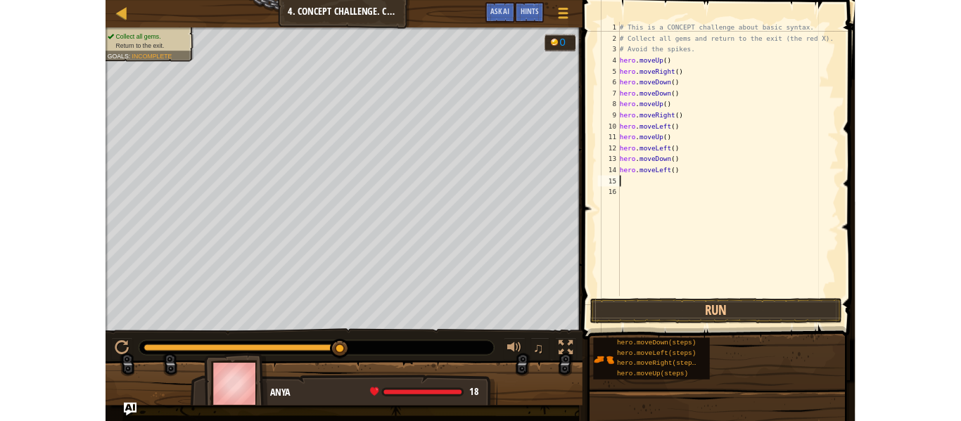
scroll to position [6, 0]
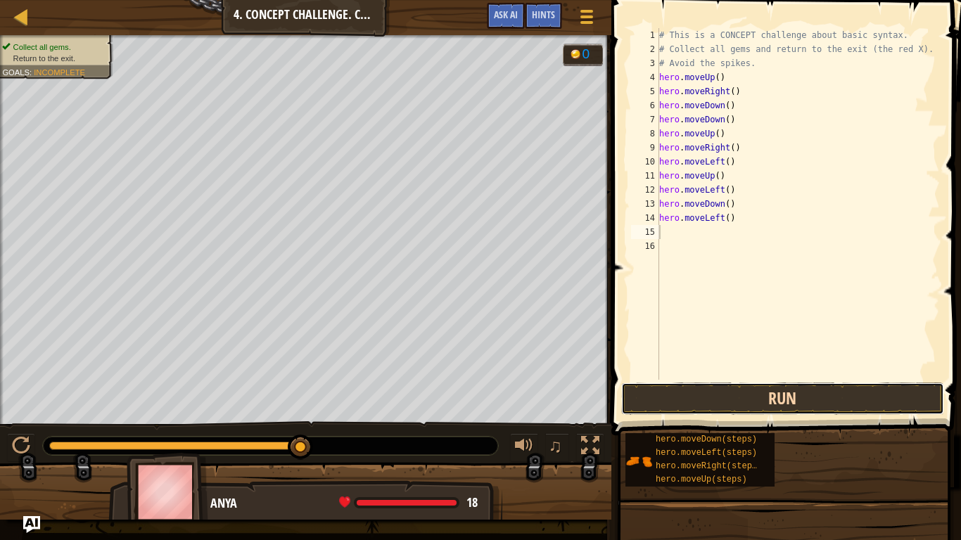
click at [728, 403] on button "Run" at bounding box center [782, 399] width 323 height 32
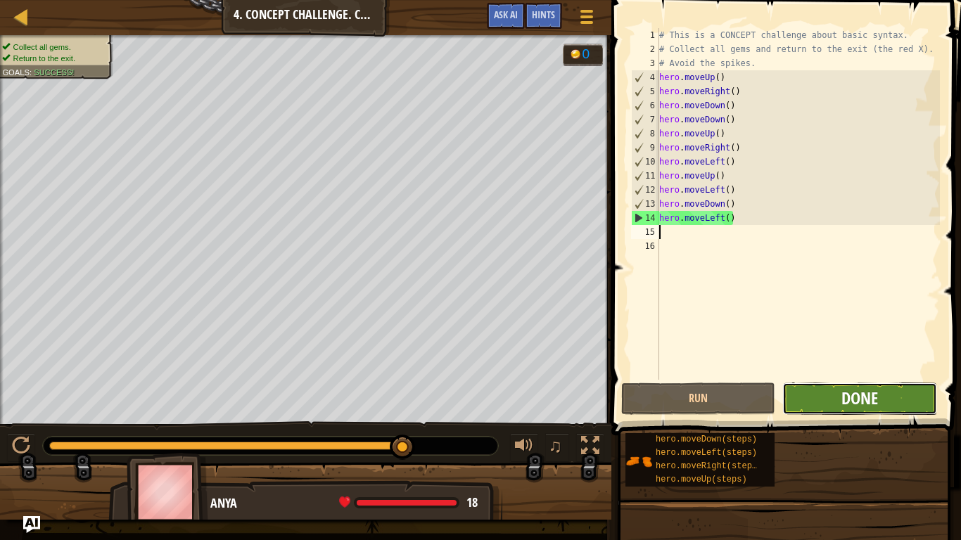
click at [857, 409] on span "Done" at bounding box center [860, 398] width 37 height 23
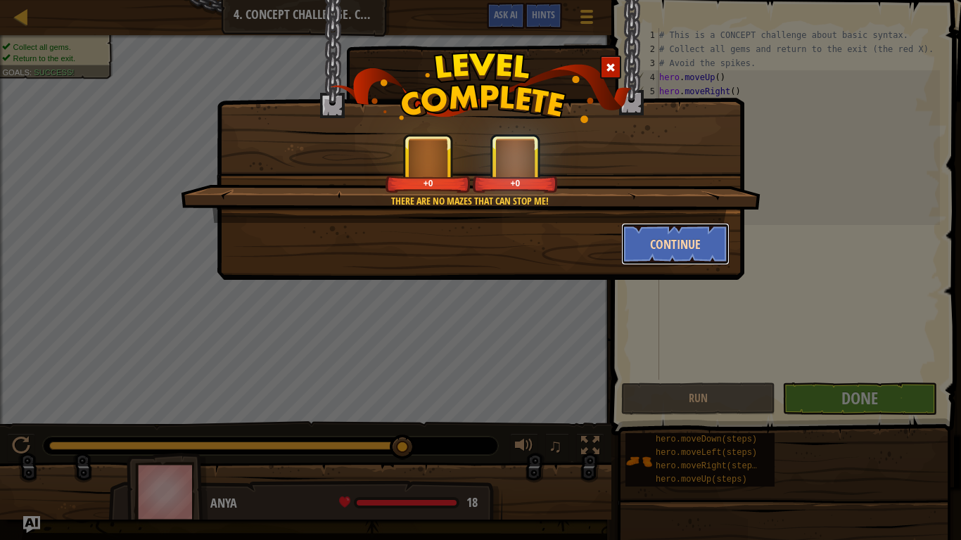
click at [658, 239] on button "Continue" at bounding box center [675, 244] width 109 height 42
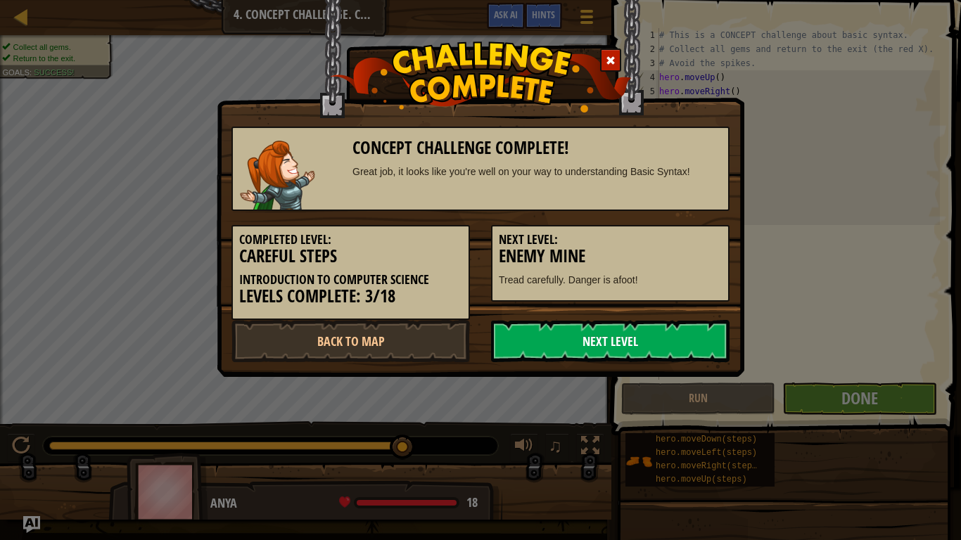
click at [595, 341] on link "Next Level" at bounding box center [610, 341] width 239 height 42
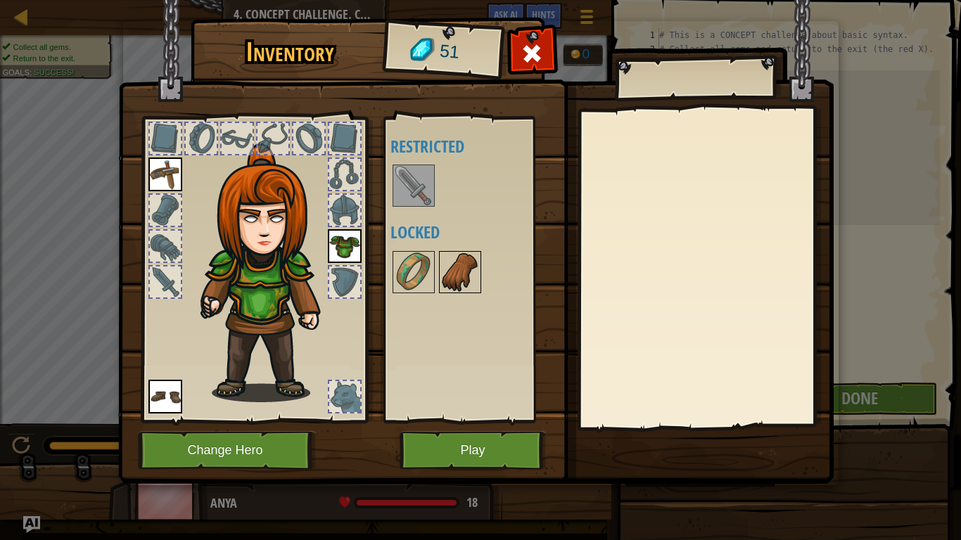
click at [455, 279] on img at bounding box center [459, 272] width 39 height 39
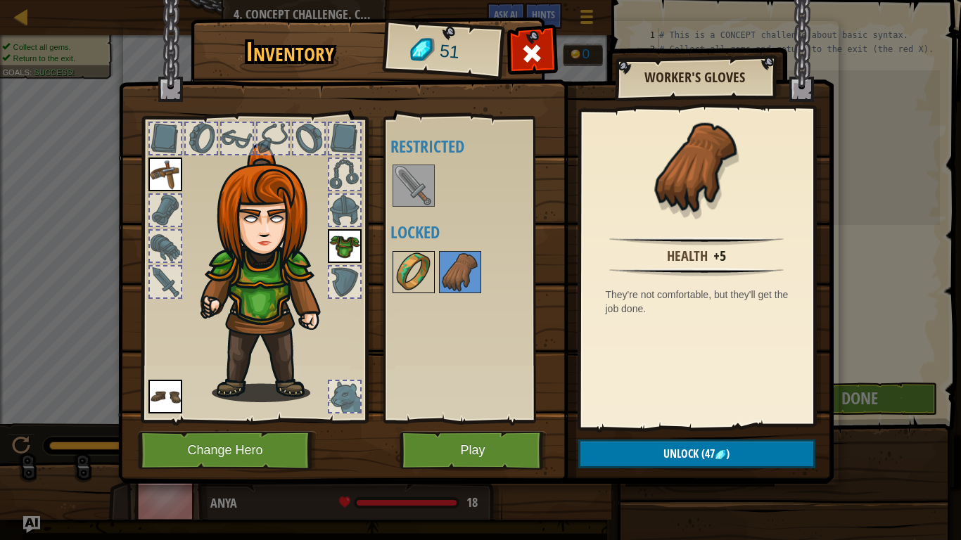
click at [407, 269] on img at bounding box center [413, 272] width 39 height 39
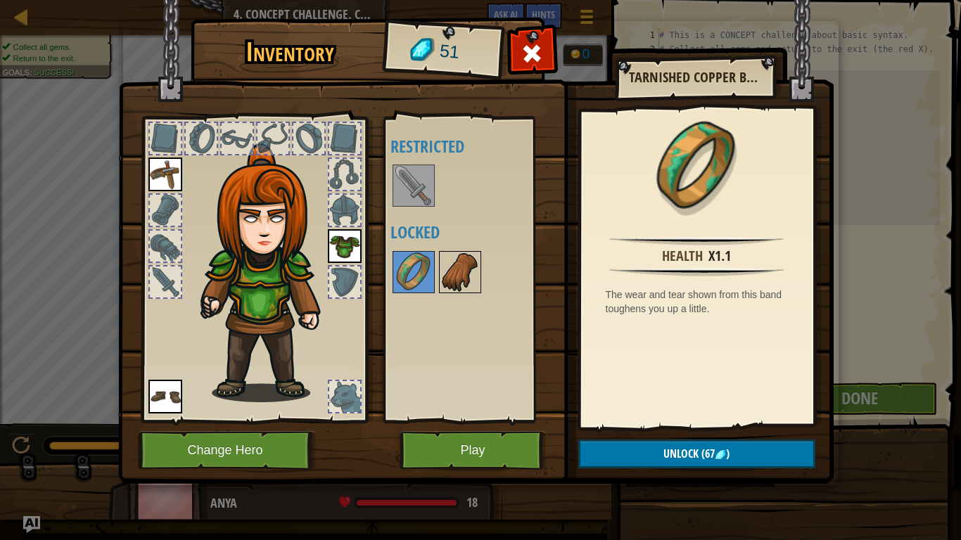
click at [461, 274] on img at bounding box center [459, 272] width 39 height 39
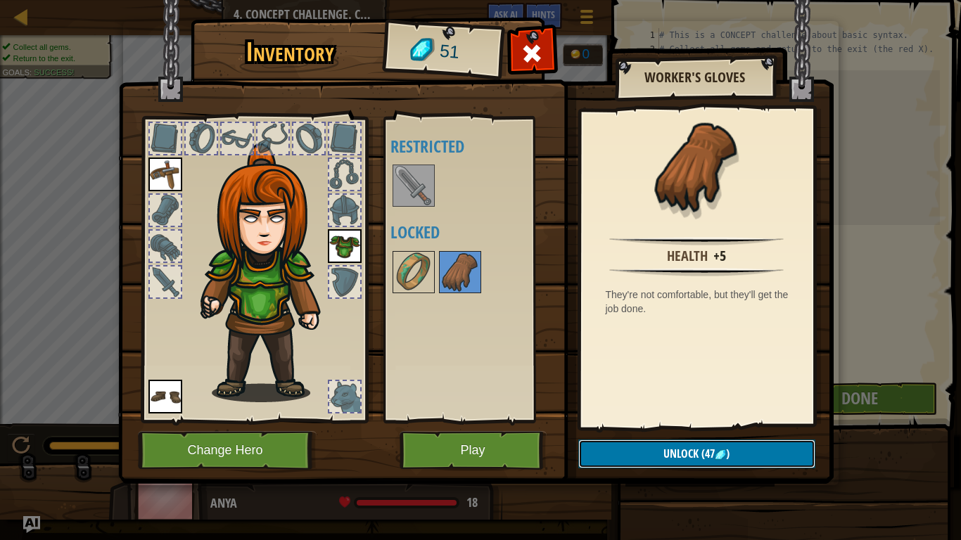
click at [681, 421] on button "Unlock (47 )" at bounding box center [696, 454] width 237 height 29
click at [681, 421] on button "Confirm" at bounding box center [696, 454] width 237 height 29
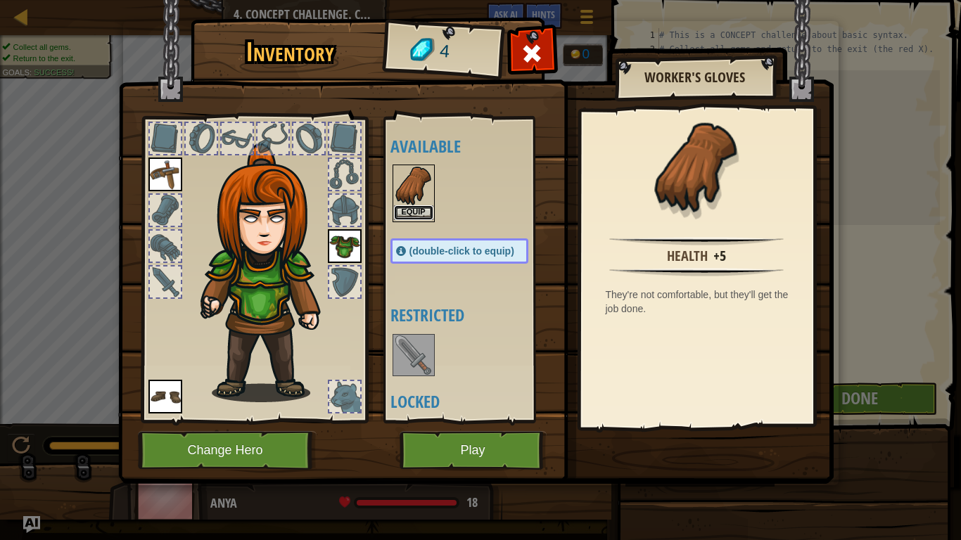
click at [417, 214] on button "Equip" at bounding box center [413, 212] width 39 height 15
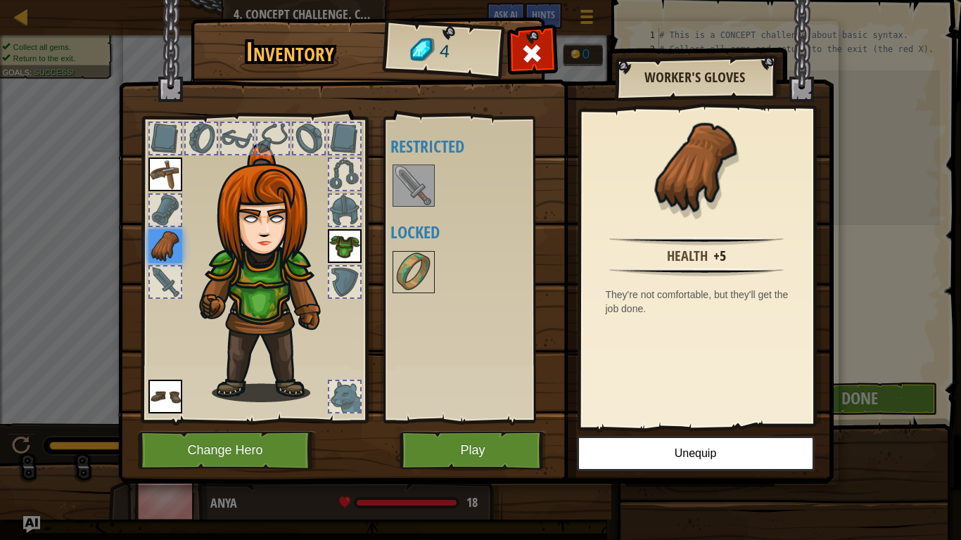
click at [165, 281] on div at bounding box center [165, 282] width 31 height 31
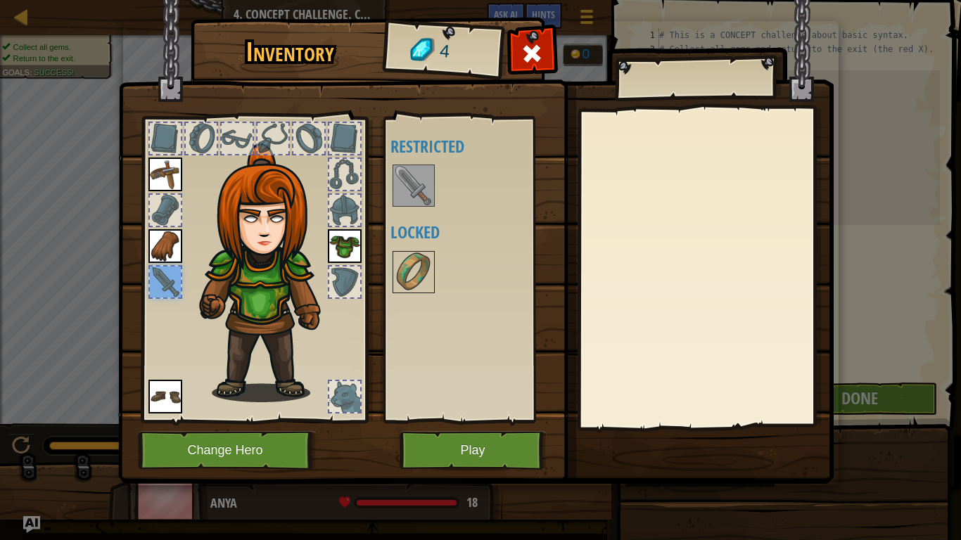
click at [422, 191] on img at bounding box center [413, 185] width 39 height 39
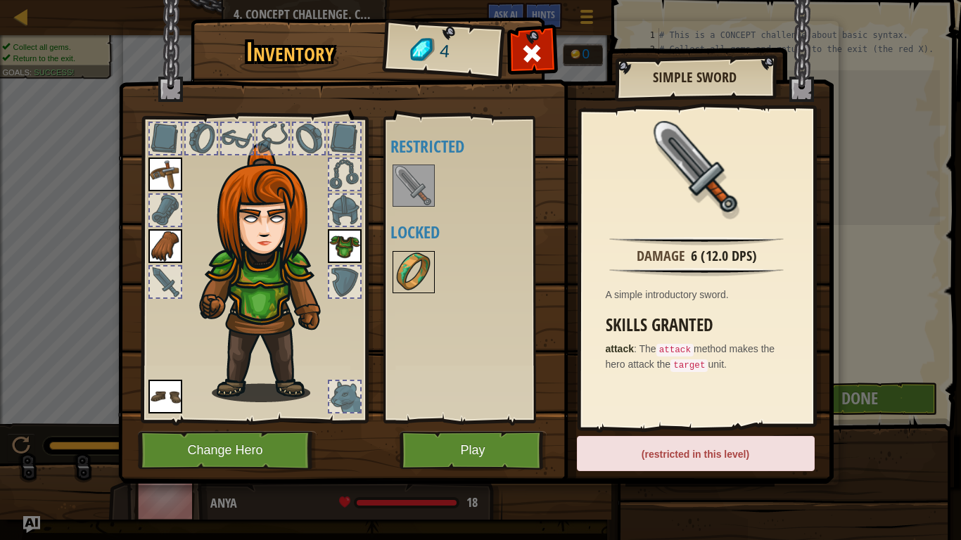
click at [411, 275] on img at bounding box center [413, 272] width 39 height 39
